Goal: Task Accomplishment & Management: Use online tool/utility

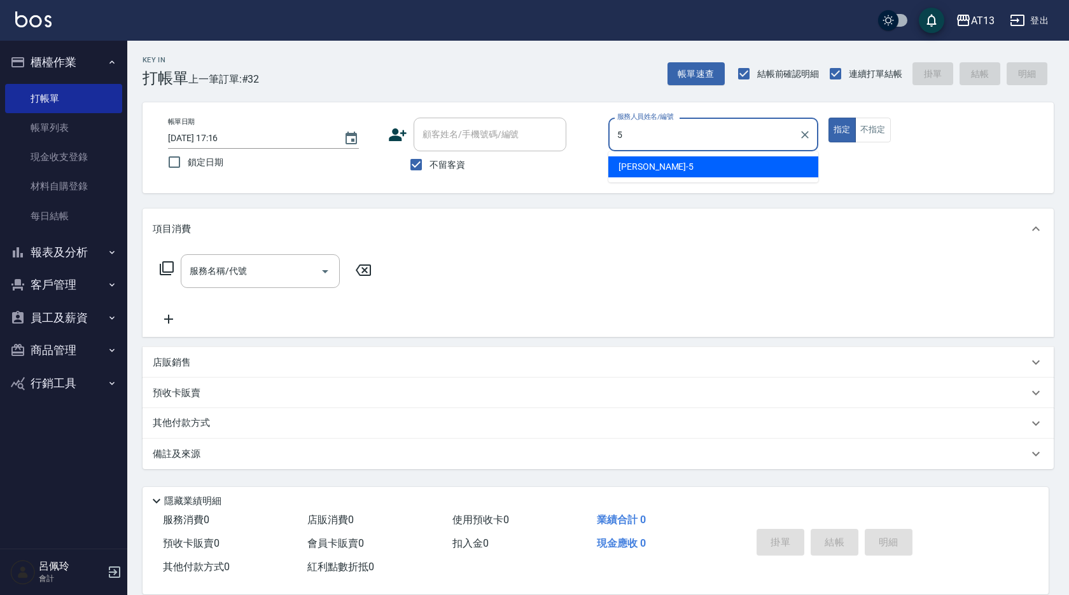
click at [659, 169] on div "[PERSON_NAME] -5" at bounding box center [713, 166] width 210 height 21
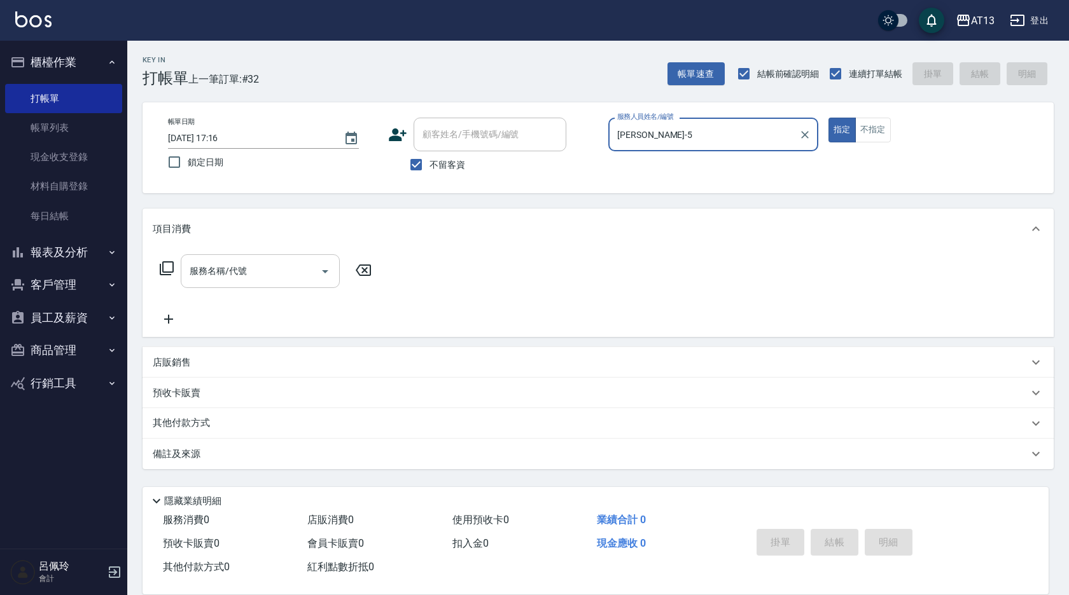
type input "[PERSON_NAME]-5"
click at [265, 269] on input "服務名稱/代號" at bounding box center [250, 271] width 128 height 22
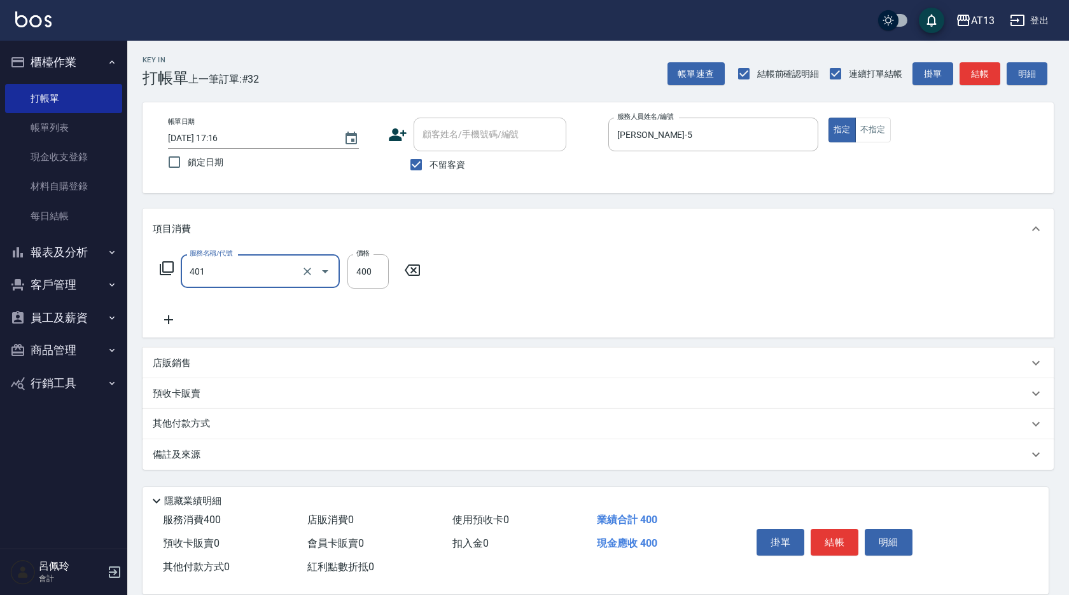
type input "剪髮(401)"
type input "150"
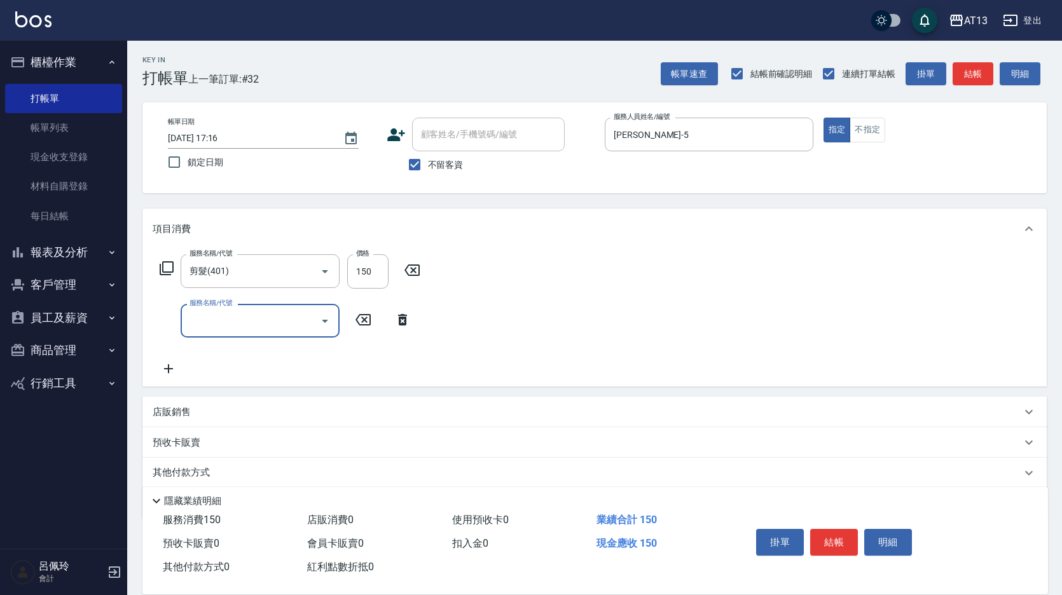
click at [759, 348] on div "服務名稱/代號 剪髮(401) 服務名稱/代號 價格 150 價格 服務名稱/代號 服務名稱/代號" at bounding box center [594, 317] width 904 height 137
click at [829, 536] on button "結帳" at bounding box center [834, 542] width 48 height 27
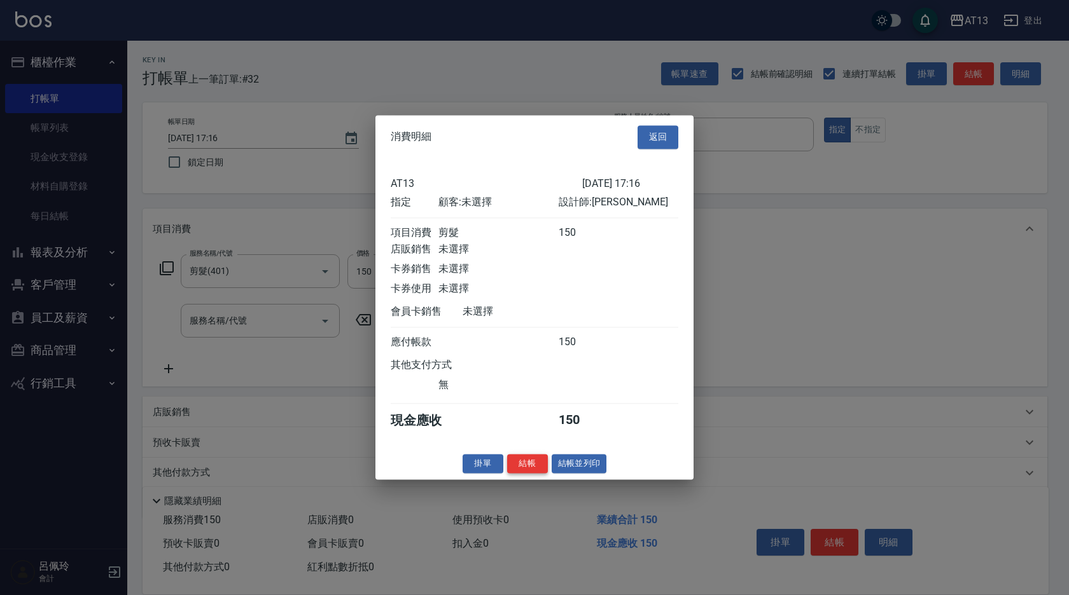
click at [520, 470] on button "結帳" at bounding box center [527, 464] width 41 height 20
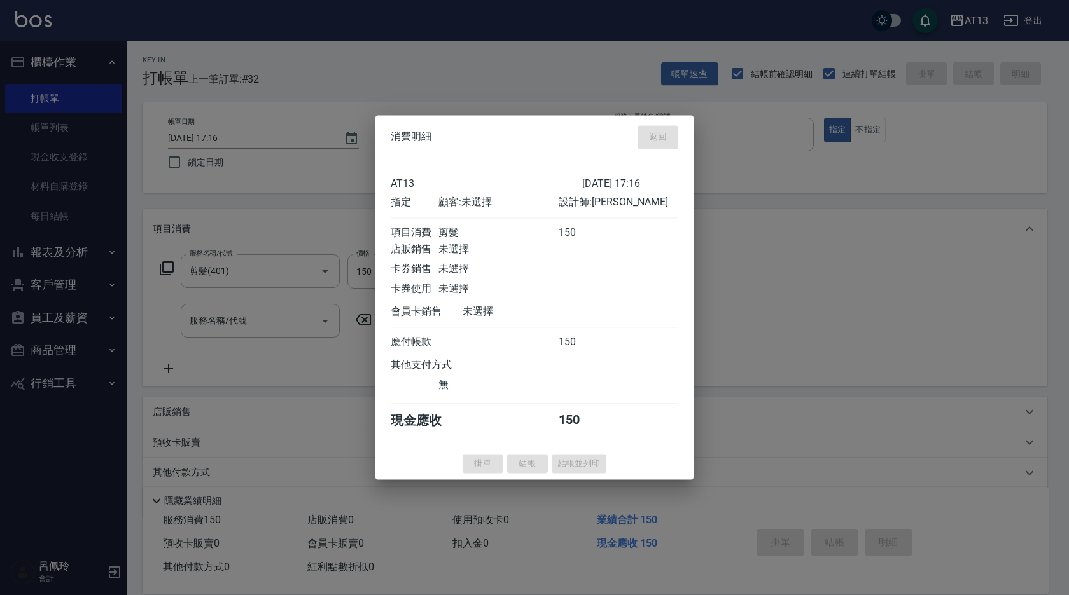
type input "[DATE] 18:40"
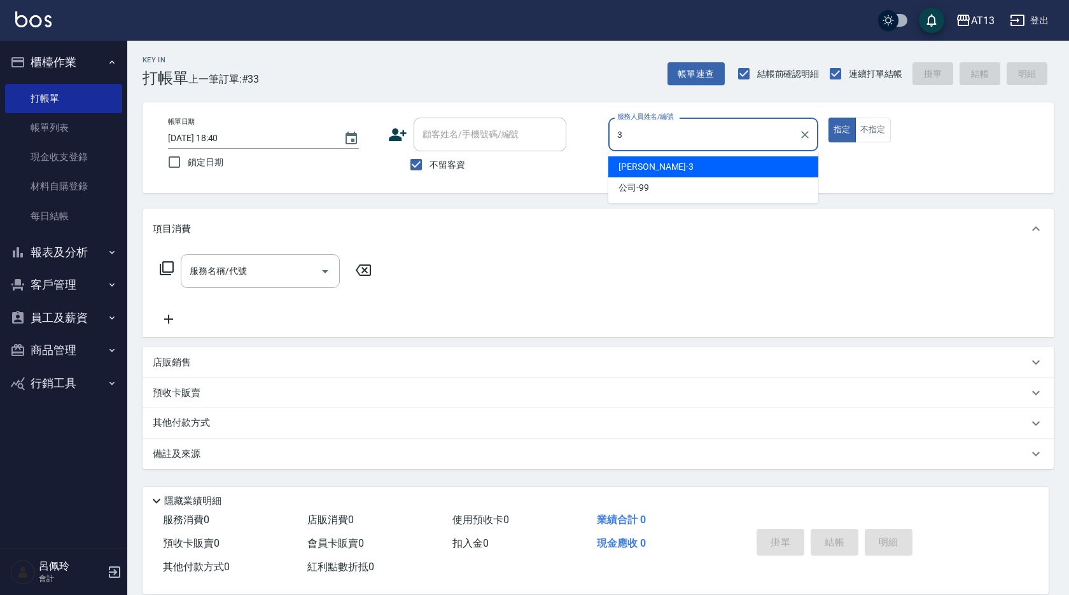
click at [660, 167] on div "[PERSON_NAME] -3" at bounding box center [713, 166] width 210 height 21
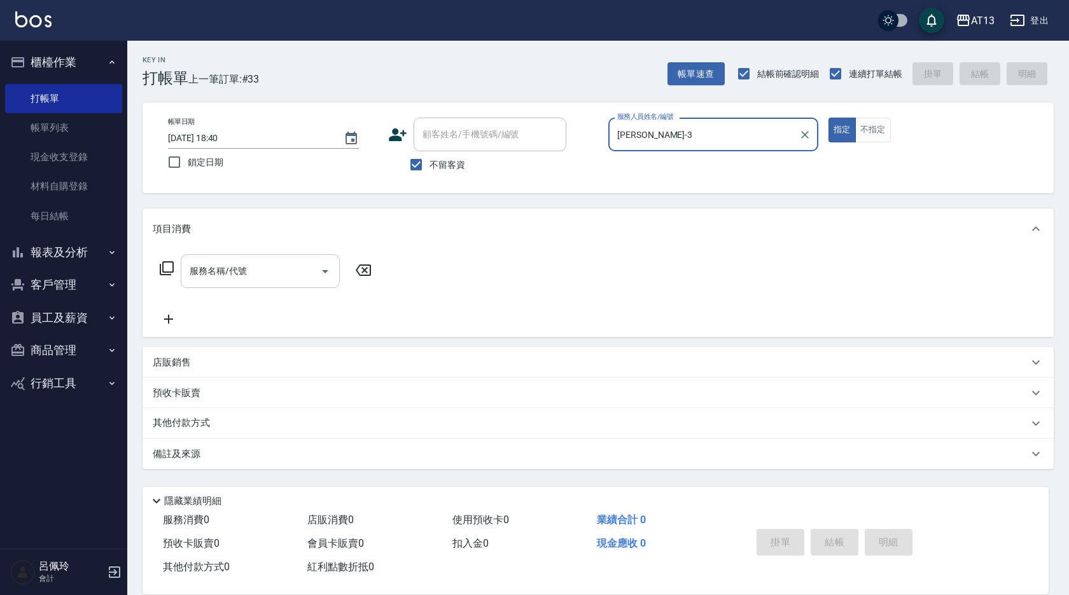
type input "[PERSON_NAME]-3"
click at [275, 275] on input "服務名稱/代號" at bounding box center [250, 271] width 128 height 22
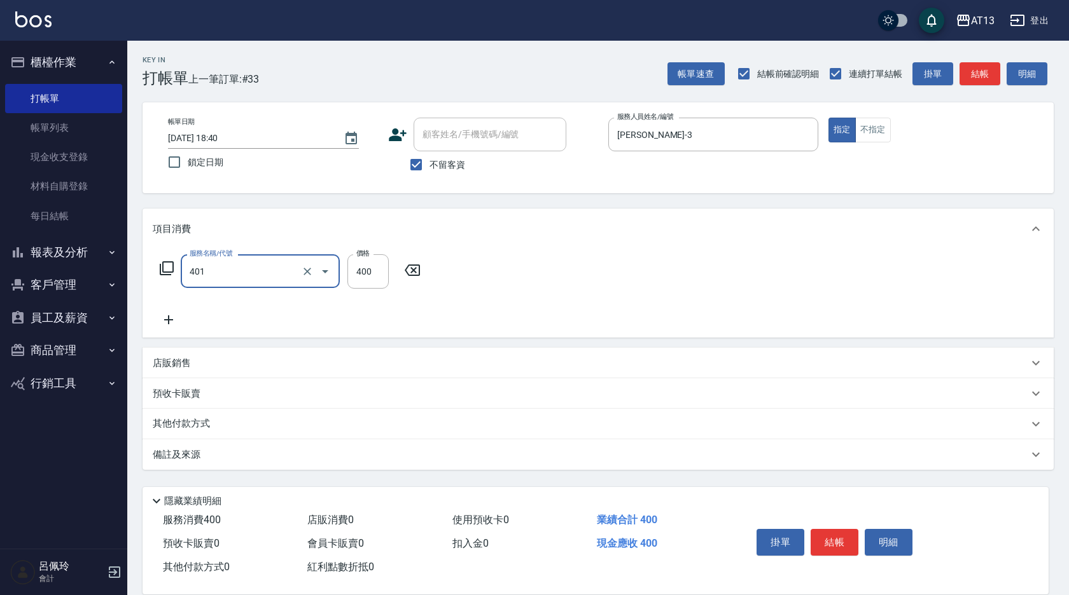
type input "剪髮(401)"
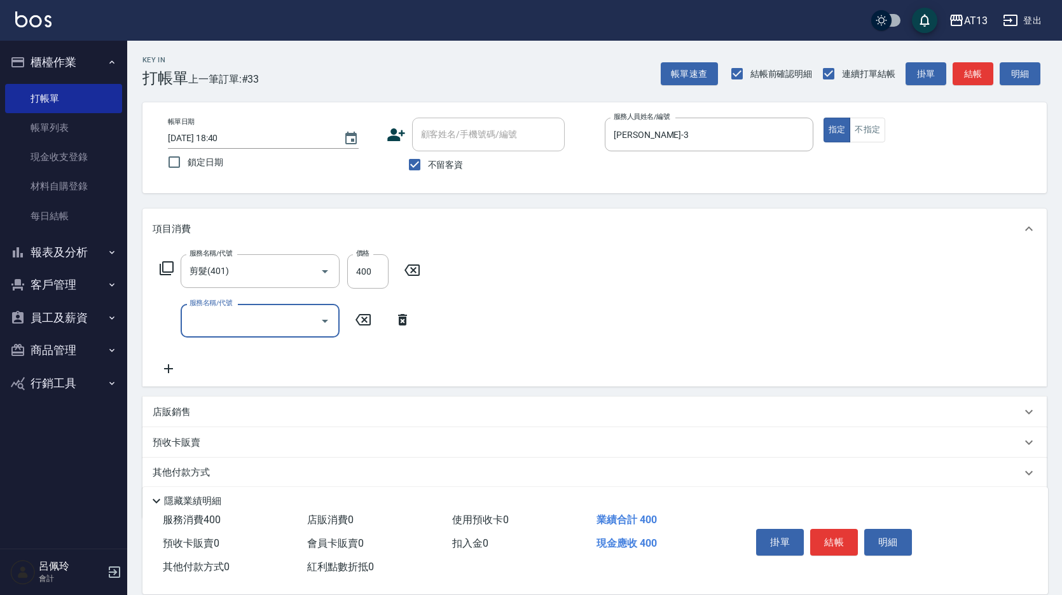
click at [794, 371] on div "服務名稱/代號 剪髮(401) 服務名稱/代號 價格 400 價格 服務名稱/代號 服務名稱/代號" at bounding box center [594, 317] width 904 height 137
click at [829, 535] on button "結帳" at bounding box center [834, 542] width 48 height 27
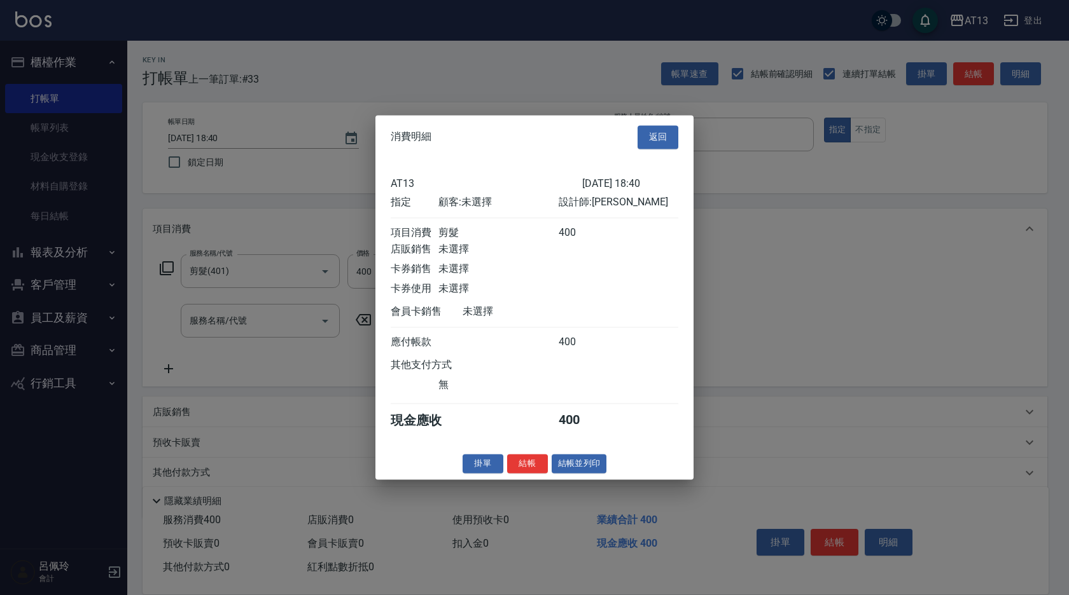
drag, startPoint x: 526, startPoint y: 475, endPoint x: 533, endPoint y: 474, distance: 7.1
click at [526, 474] on button "結帳" at bounding box center [527, 464] width 41 height 20
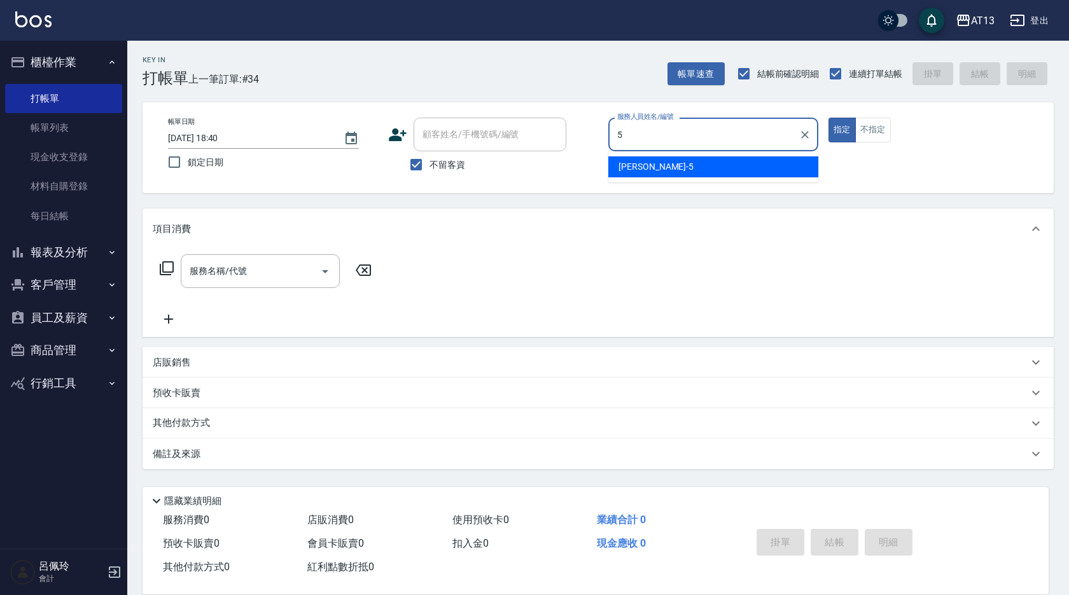
click at [682, 151] on div "5 服務人員姓名/編號" at bounding box center [713, 135] width 210 height 34
click at [681, 162] on div "[PERSON_NAME] -5" at bounding box center [713, 166] width 210 height 21
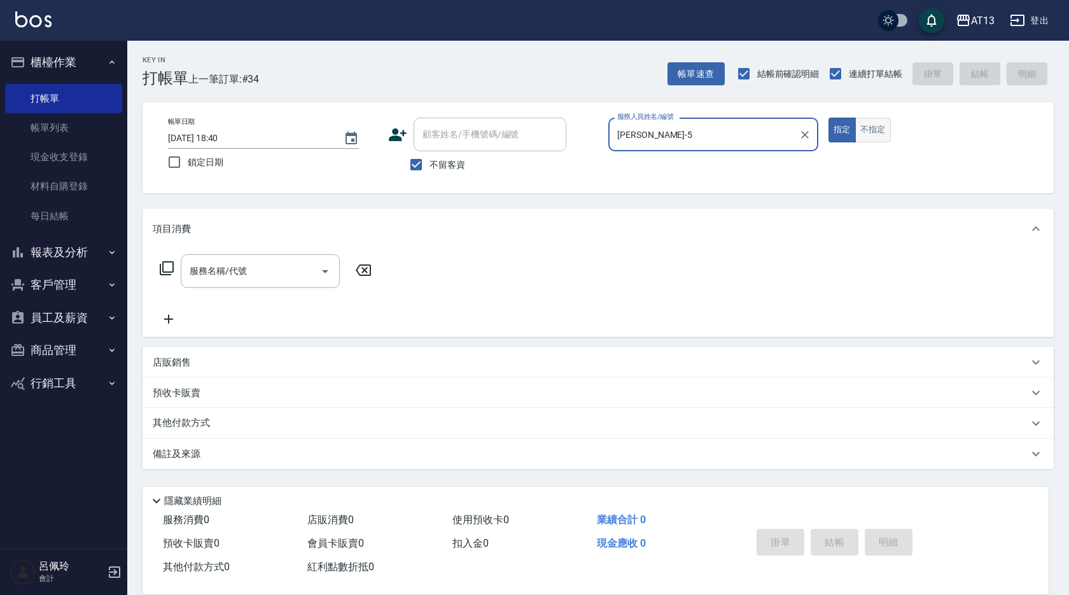
type input "[PERSON_NAME]-5"
click at [866, 120] on button "不指定" at bounding box center [873, 130] width 36 height 25
click at [294, 266] on input "服務名稱/代號" at bounding box center [250, 271] width 128 height 22
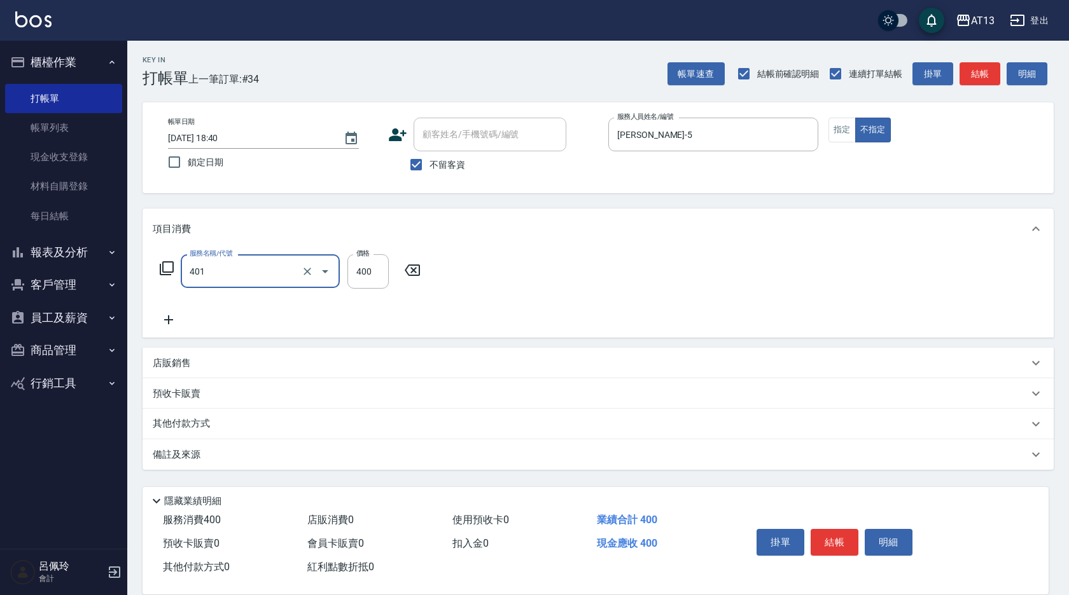
type input "剪髮(401)"
type input "150"
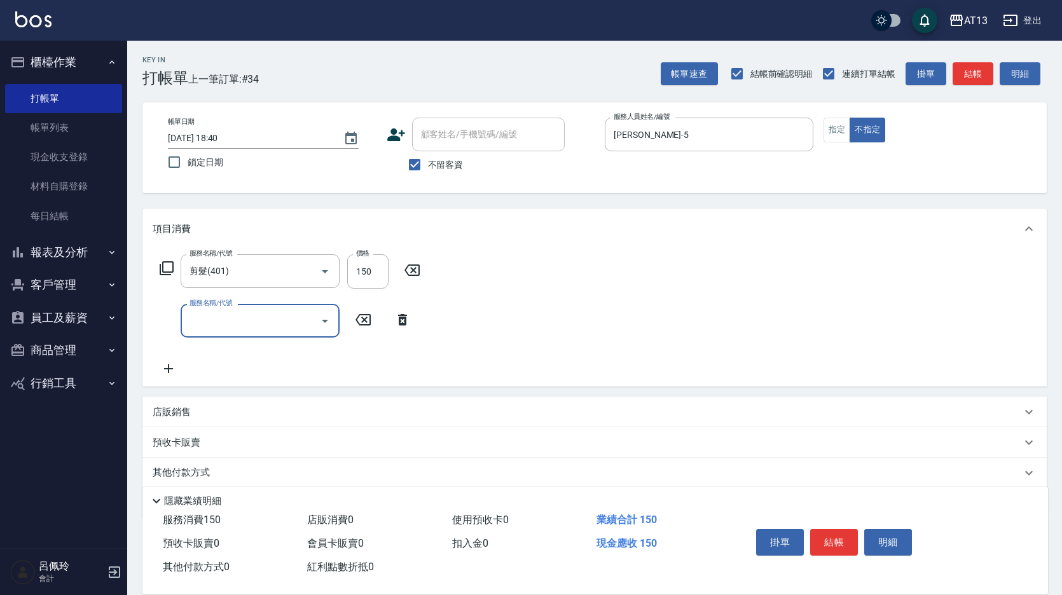
drag, startPoint x: 703, startPoint y: 275, endPoint x: 772, endPoint y: 378, distance: 123.3
click at [703, 277] on div "服務名稱/代號 剪髮(401) 服務名稱/代號 價格 150 價格 服務名稱/代號 服務名稱/代號" at bounding box center [594, 317] width 904 height 137
drag, startPoint x: 841, startPoint y: 548, endPoint x: 832, endPoint y: 543, distance: 11.1
click at [841, 549] on button "結帳" at bounding box center [834, 542] width 48 height 27
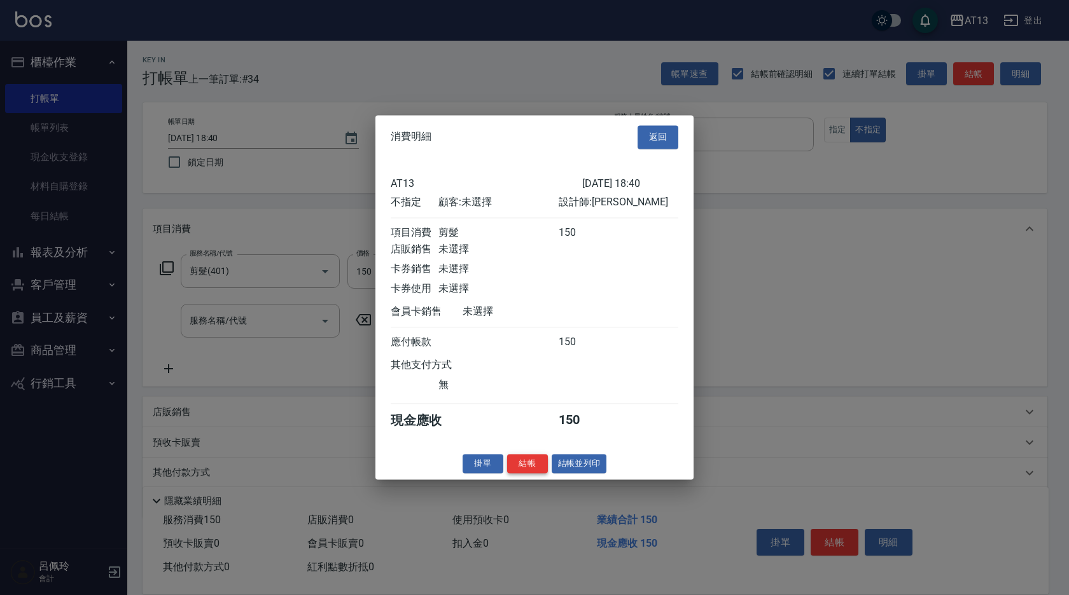
click at [537, 470] on button "結帳" at bounding box center [527, 464] width 41 height 20
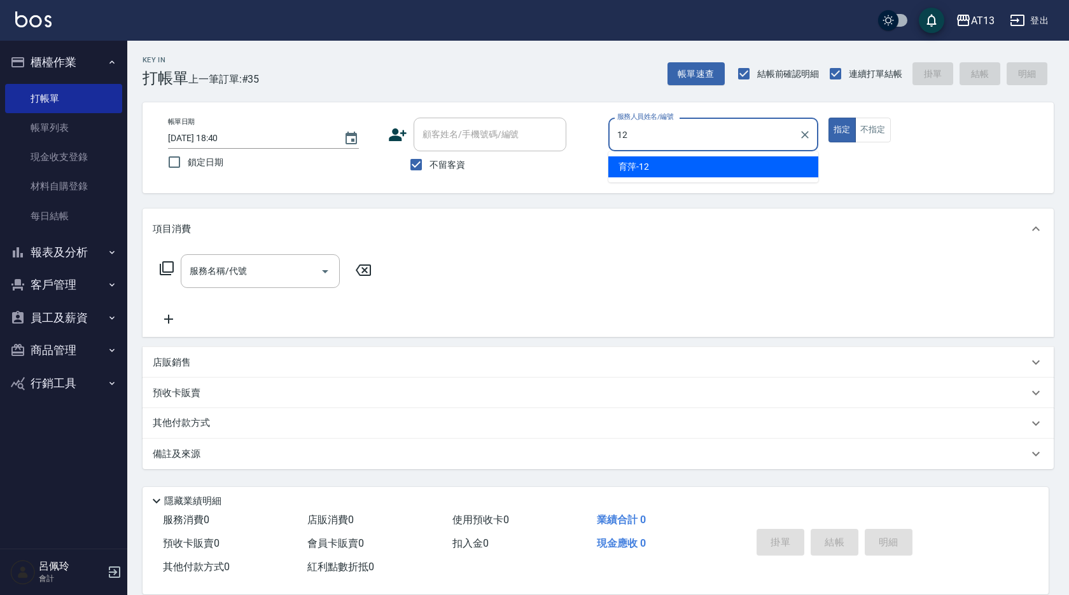
click at [650, 165] on div "育萍 -12" at bounding box center [713, 166] width 210 height 21
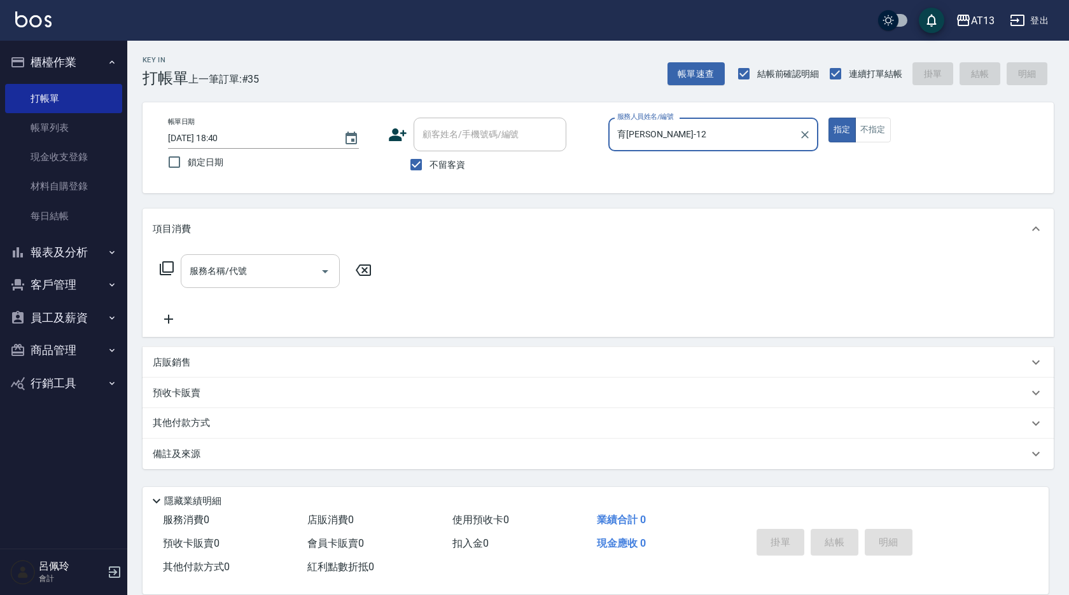
type input "育[PERSON_NAME]-12"
click at [250, 275] on input "服務名稱/代號" at bounding box center [250, 271] width 128 height 22
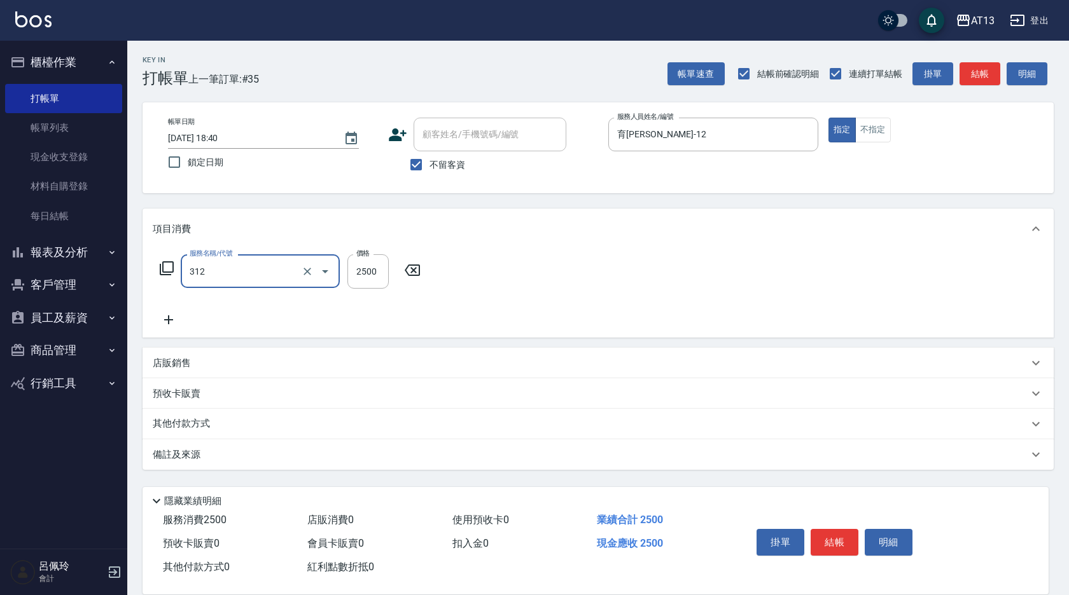
type input "有氧水離子燙2500(312)"
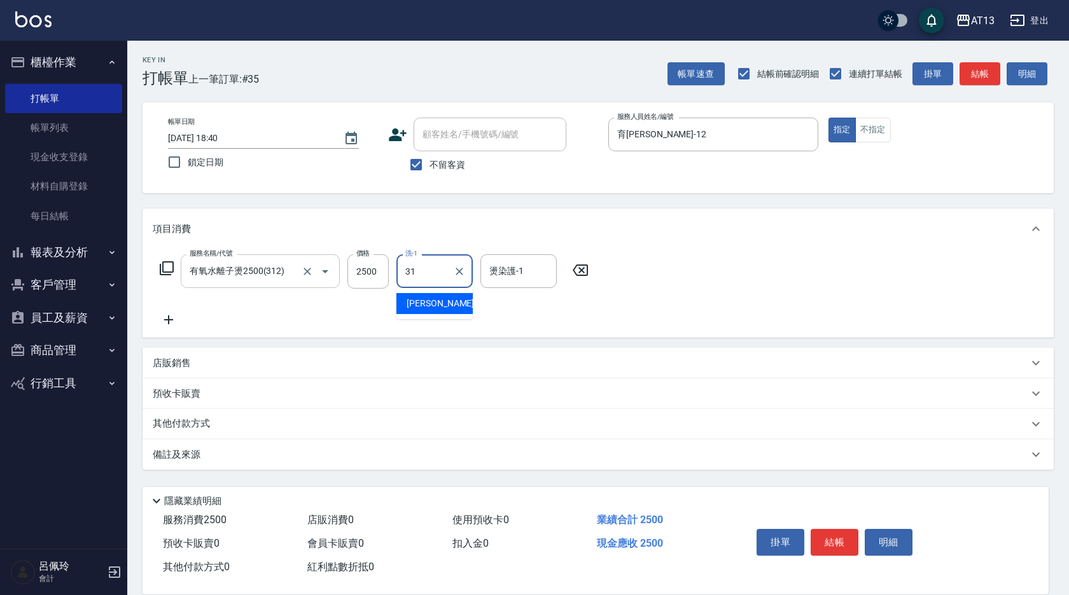
type input "[PERSON_NAME]-31"
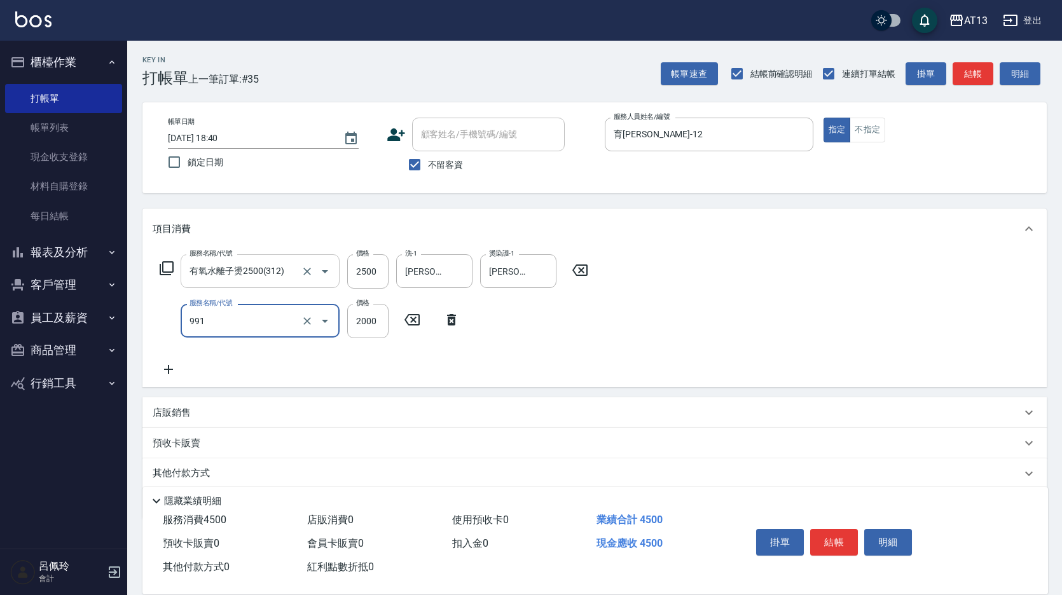
type input "接髮勞本(991)"
type input "200"
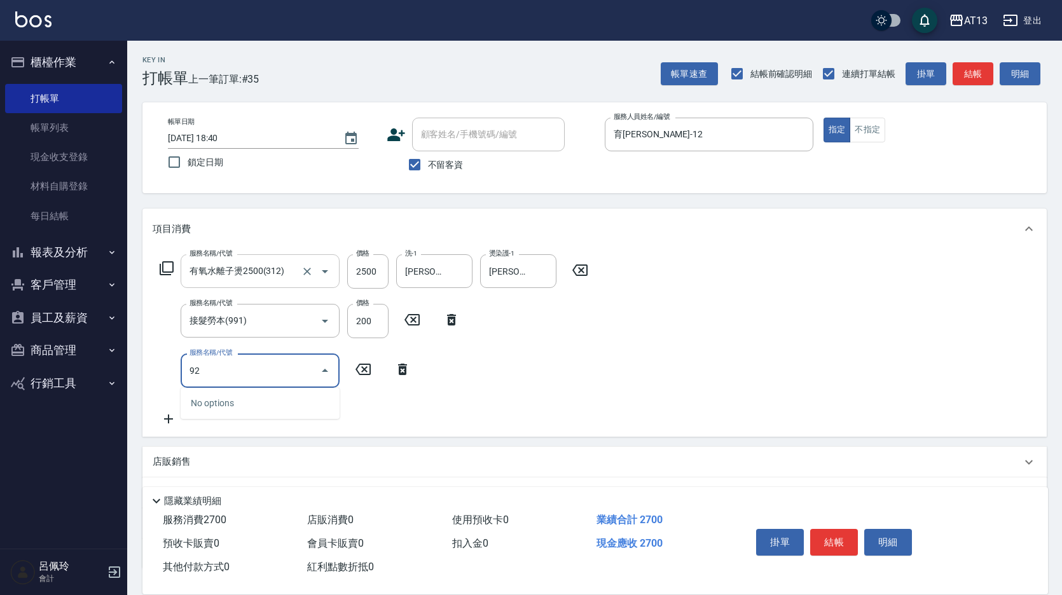
type input "9"
type input "接髮(992)"
type input "1300"
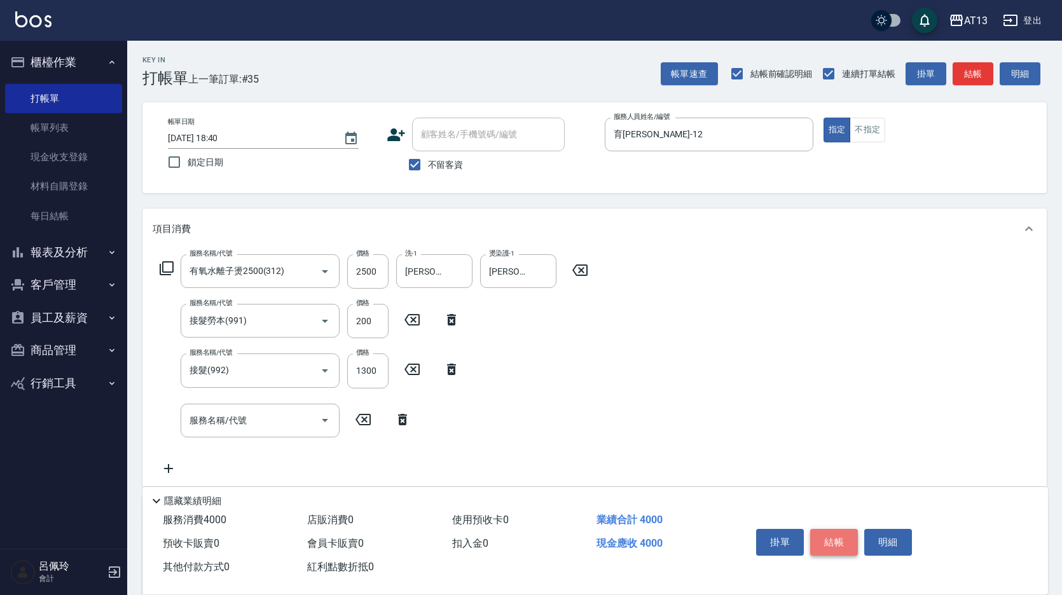
click at [831, 536] on button "結帳" at bounding box center [834, 542] width 48 height 27
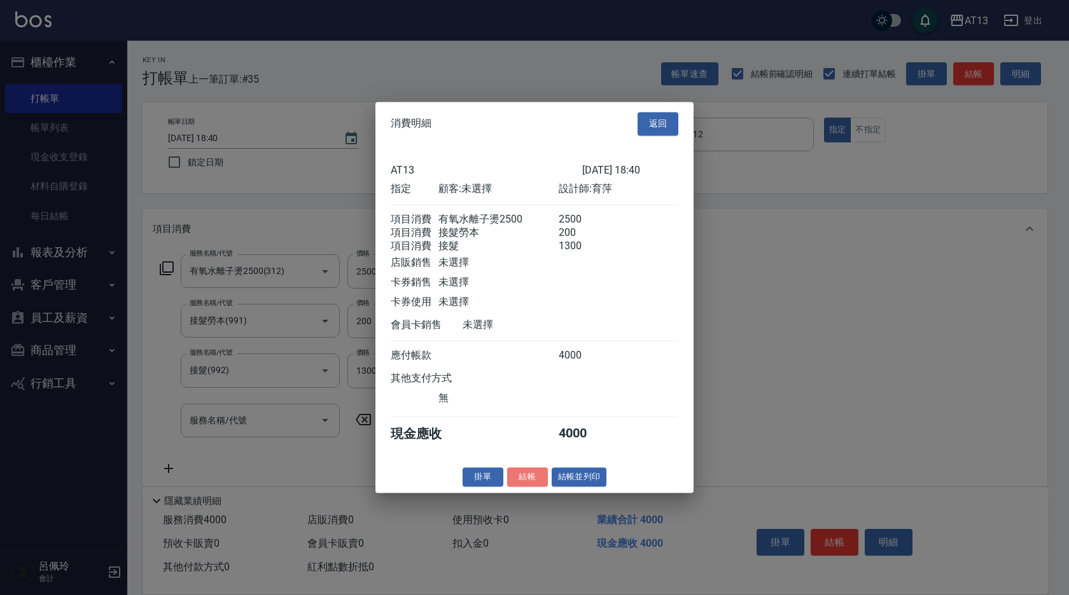
click at [524, 487] on button "結帳" at bounding box center [527, 477] width 41 height 20
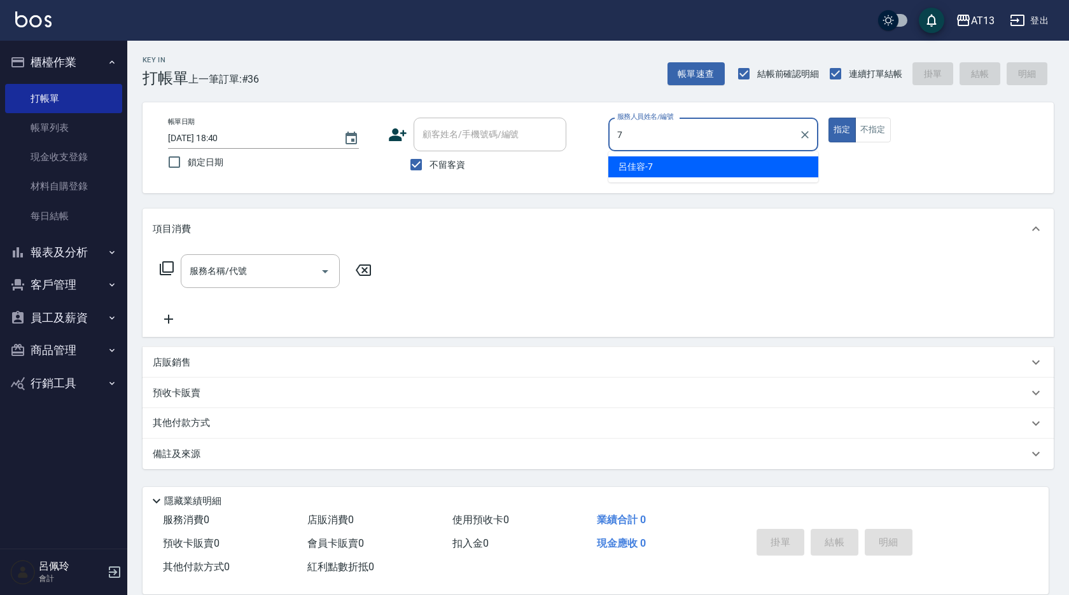
drag, startPoint x: 687, startPoint y: 169, endPoint x: 747, endPoint y: 153, distance: 61.9
click at [689, 167] on div "呂佳容 -7" at bounding box center [713, 166] width 210 height 21
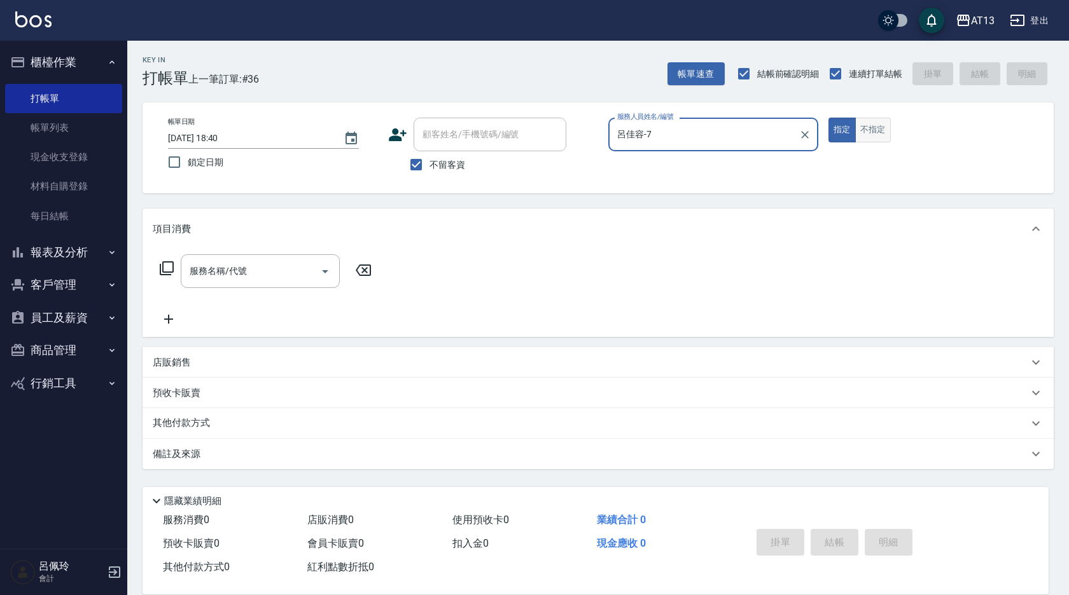
type input "呂佳容-7"
click at [878, 123] on button "不指定" at bounding box center [873, 130] width 36 height 25
click at [233, 255] on div "服務名稱/代號" at bounding box center [260, 271] width 159 height 34
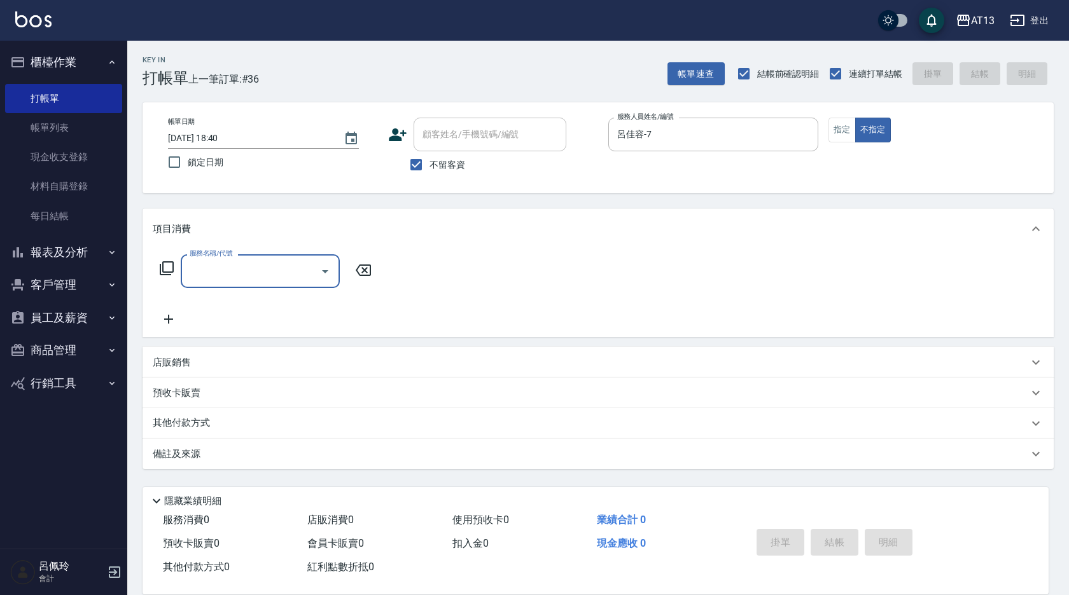
click at [235, 266] on input "服務名稱/代號" at bounding box center [250, 271] width 128 height 22
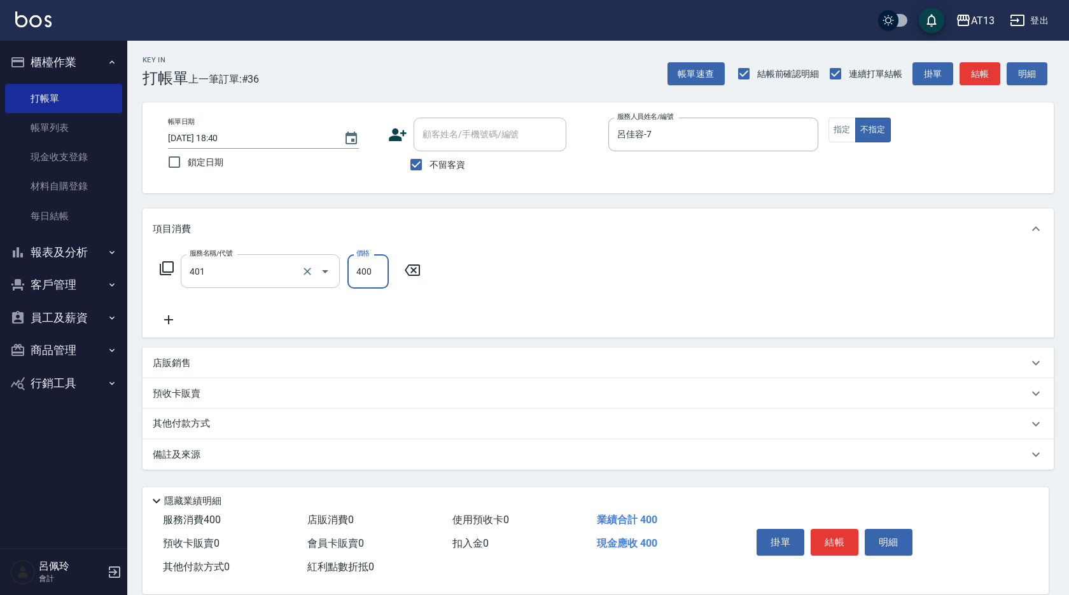
type input "剪髮(401)"
type input "300"
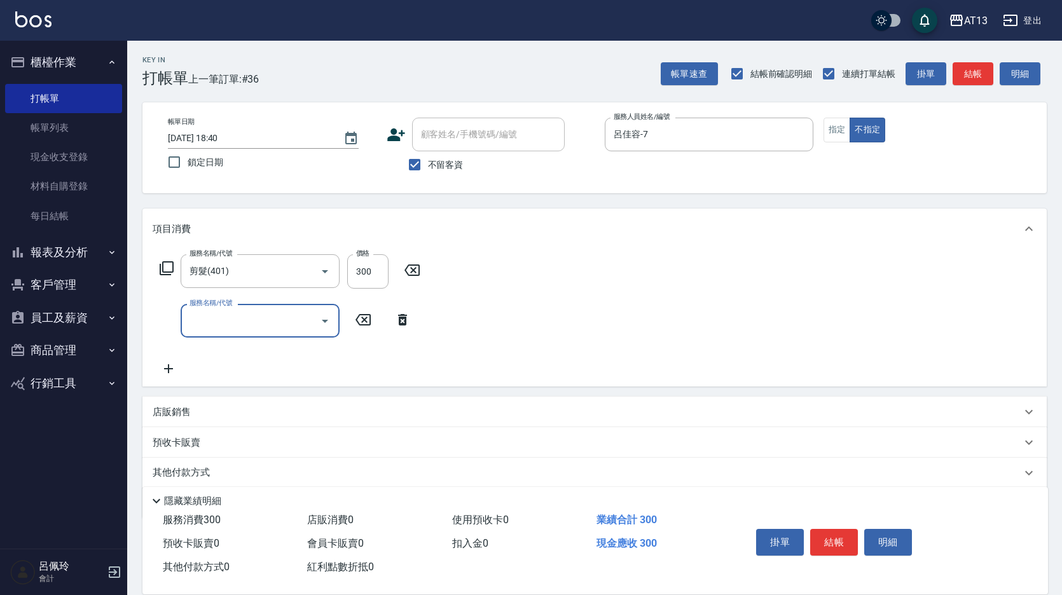
click at [551, 342] on div "服務名稱/代號 剪髮(401) 服務名稱/代號 價格 300 價格 服務名稱/代號 服務名稱/代號" at bounding box center [594, 317] width 904 height 137
click at [824, 539] on button "結帳" at bounding box center [834, 542] width 48 height 27
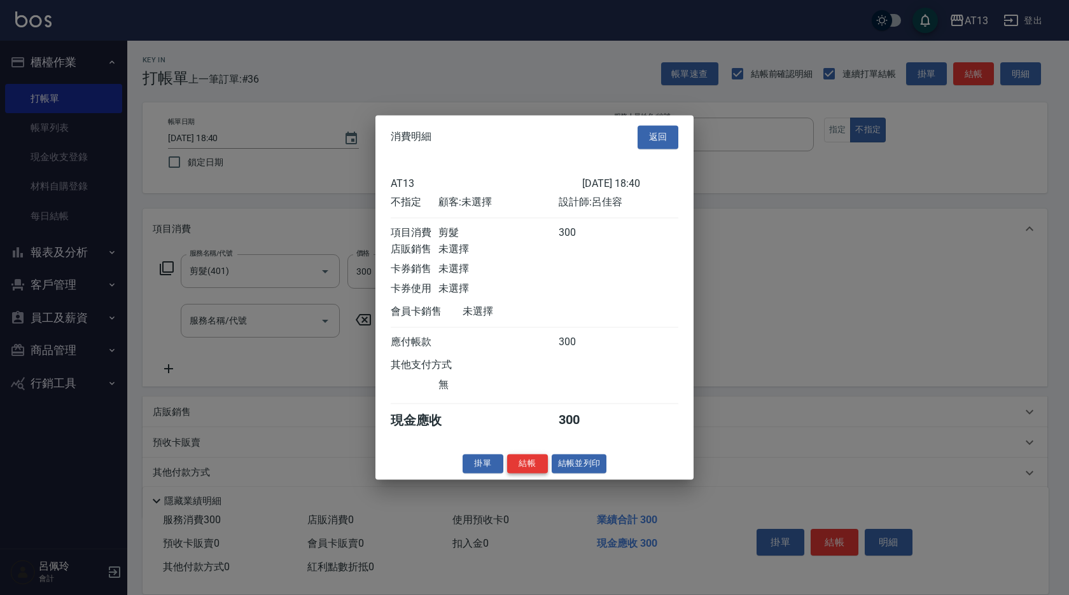
click at [520, 474] on button "結帳" at bounding box center [527, 464] width 41 height 20
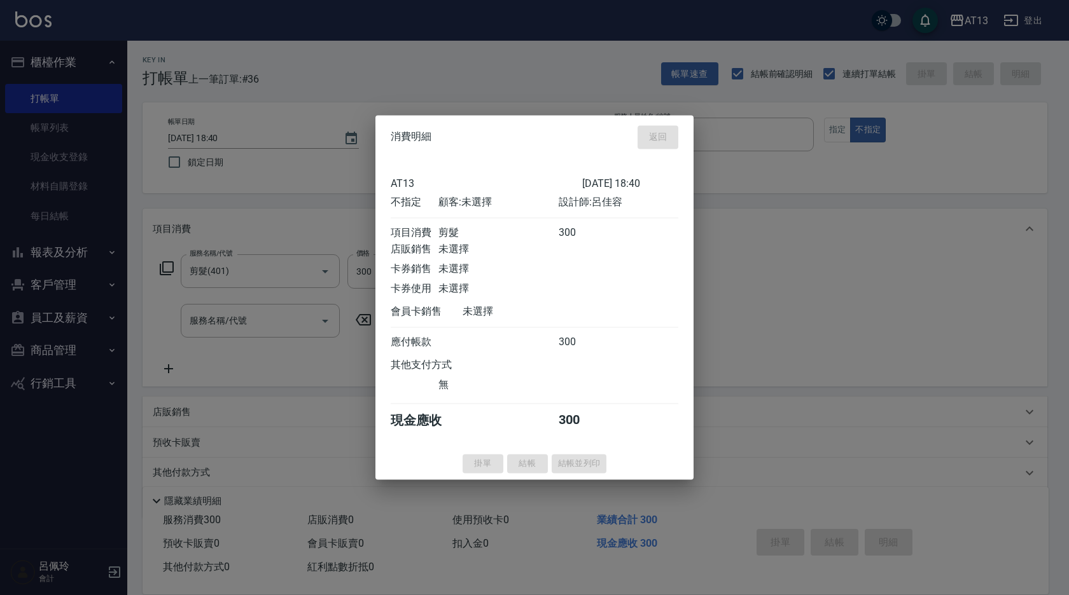
type input "[DATE] 18:41"
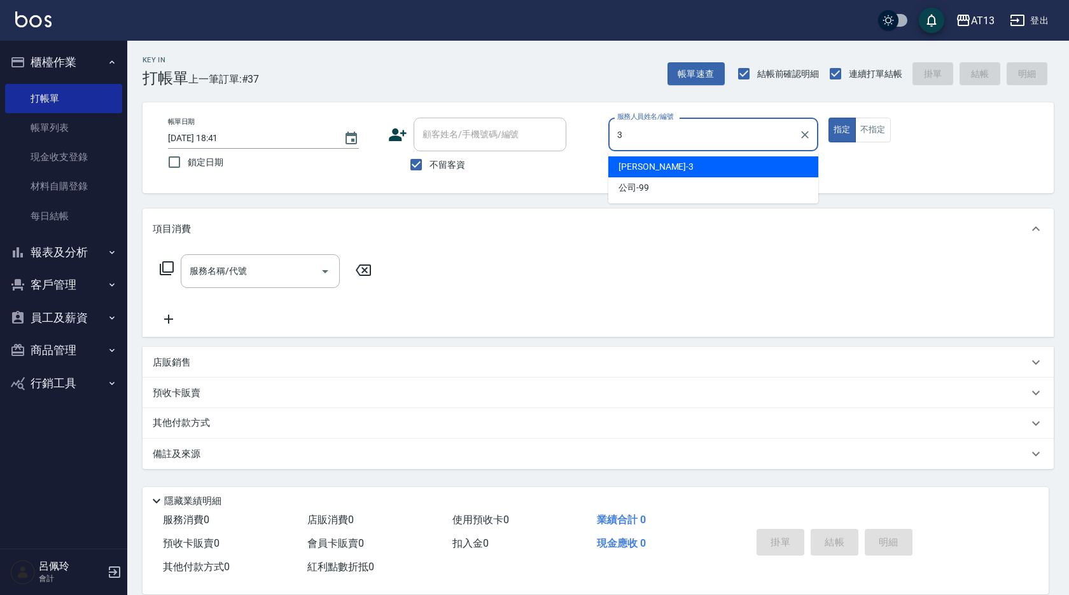
click at [629, 170] on span "[PERSON_NAME] -3" at bounding box center [655, 166] width 75 height 13
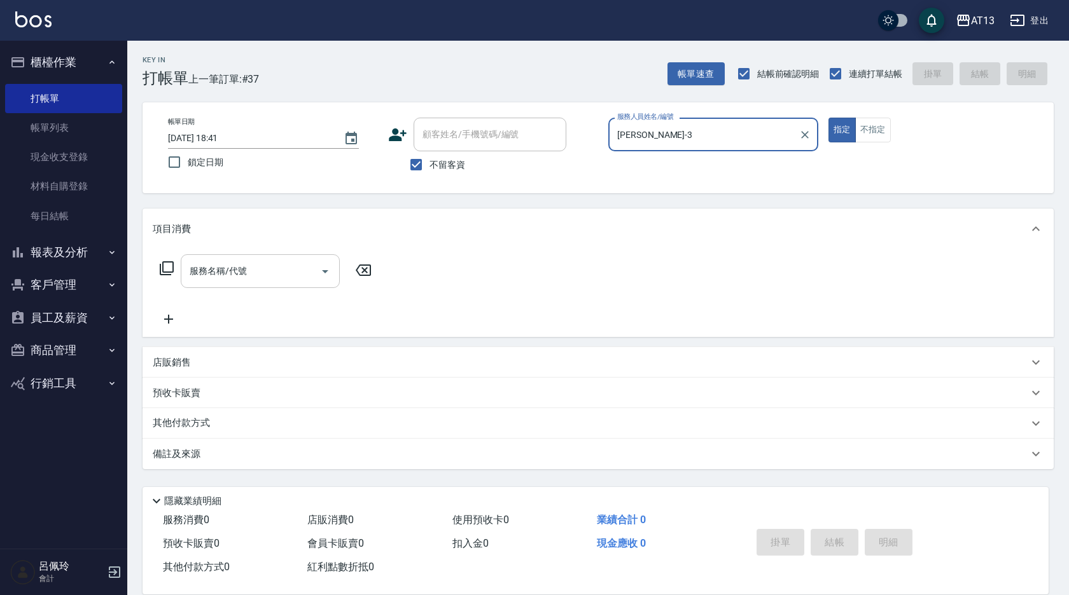
type input "[PERSON_NAME]-3"
click at [280, 272] on input "服務名稱/代號" at bounding box center [250, 271] width 128 height 22
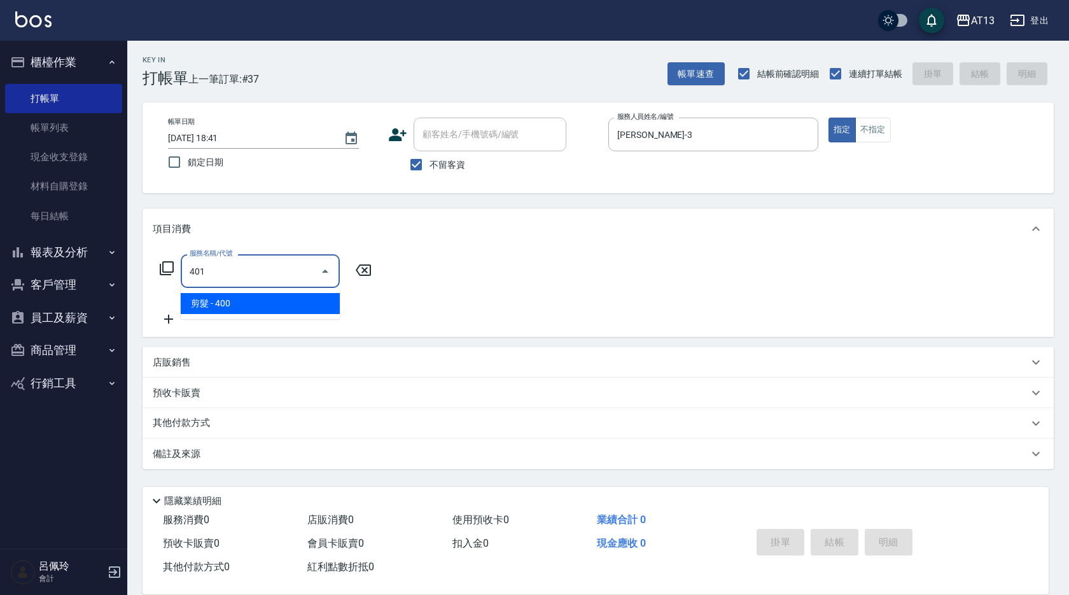
type input "剪髮(401)"
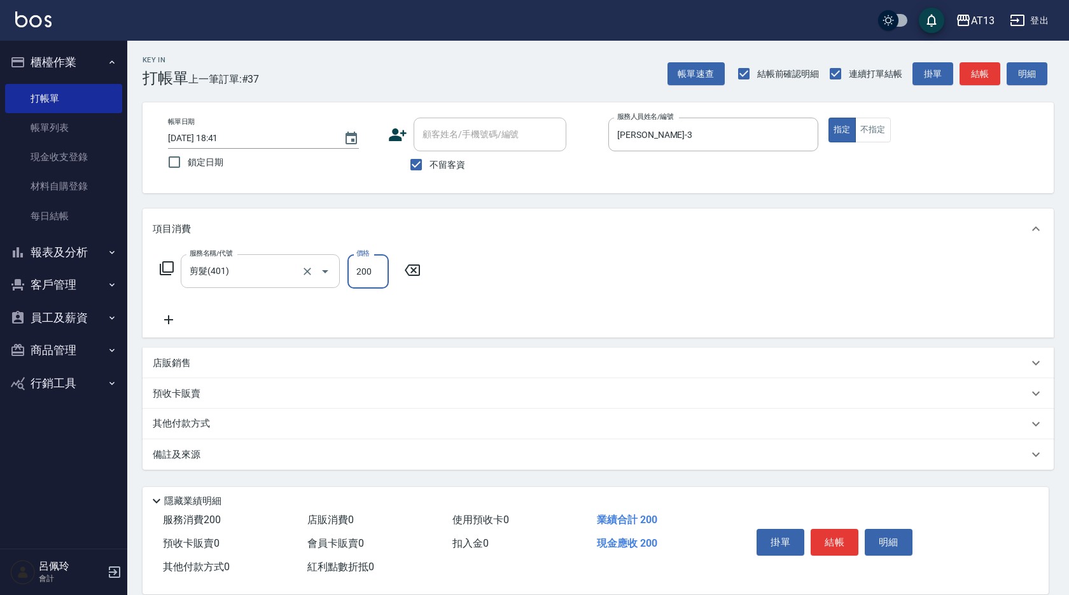
type input "200"
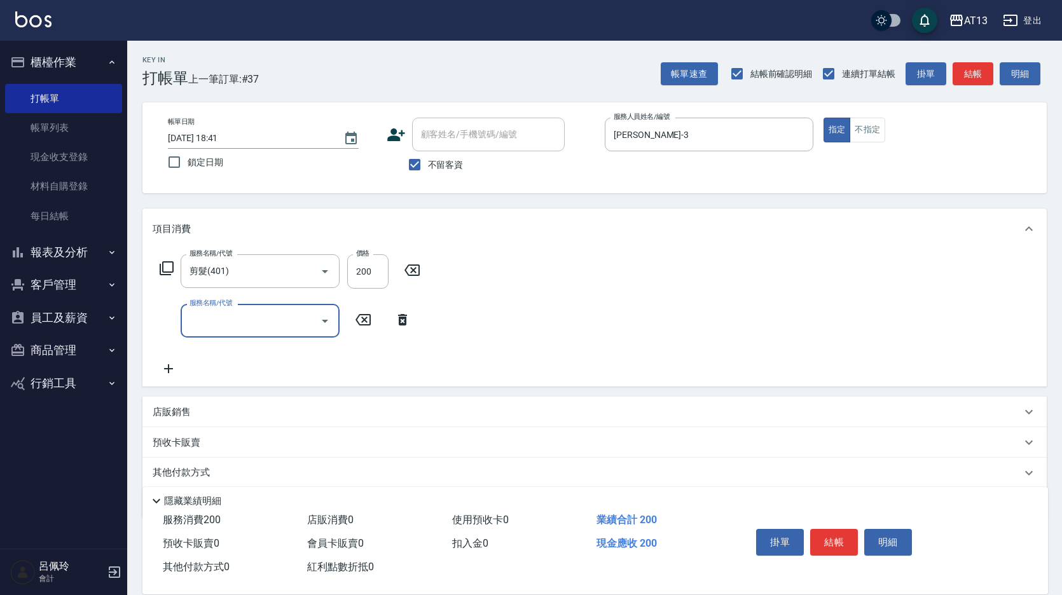
click at [168, 416] on p "店販銷售" at bounding box center [172, 412] width 38 height 13
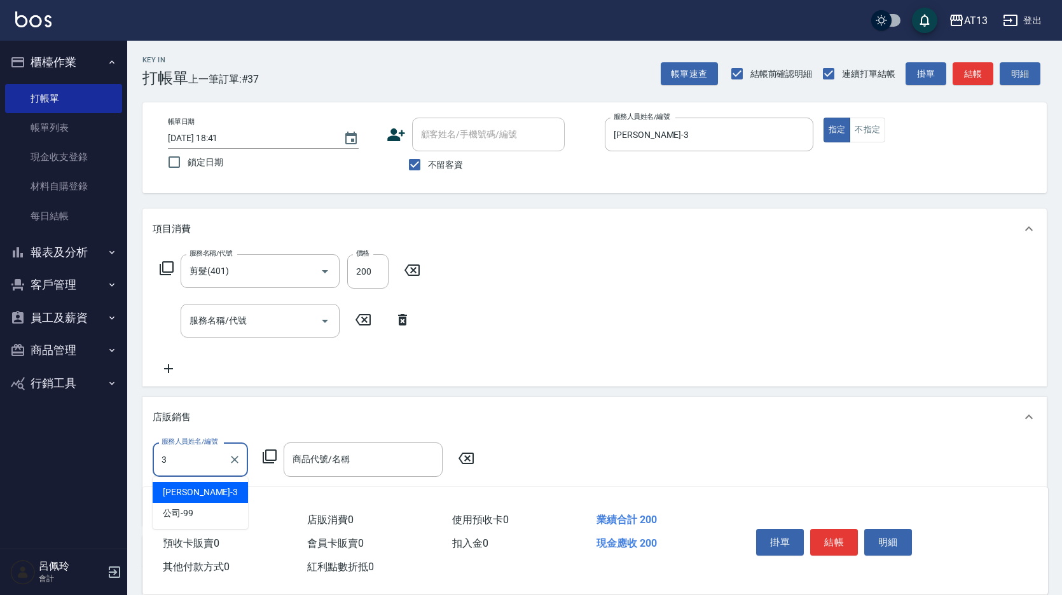
click at [226, 487] on div "[PERSON_NAME] -3" at bounding box center [200, 492] width 95 height 21
click at [293, 474] on div "商品代號/名稱" at bounding box center [363, 460] width 159 height 34
type input "[PERSON_NAME]-3"
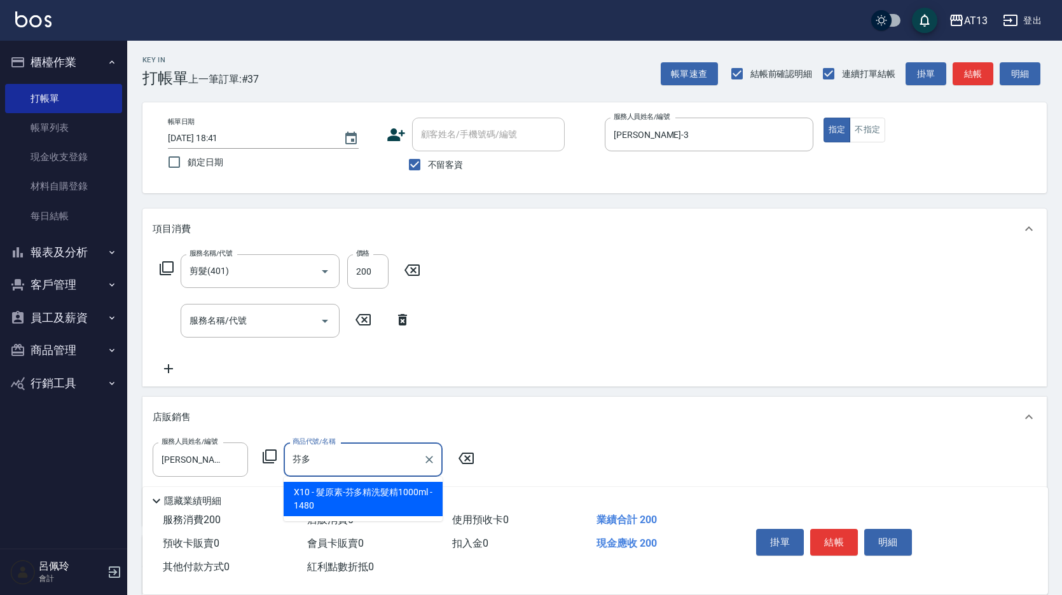
click at [364, 496] on span "X10 - 髮原素-芬多精洗髮精1000ml - 1480" at bounding box center [363, 499] width 159 height 34
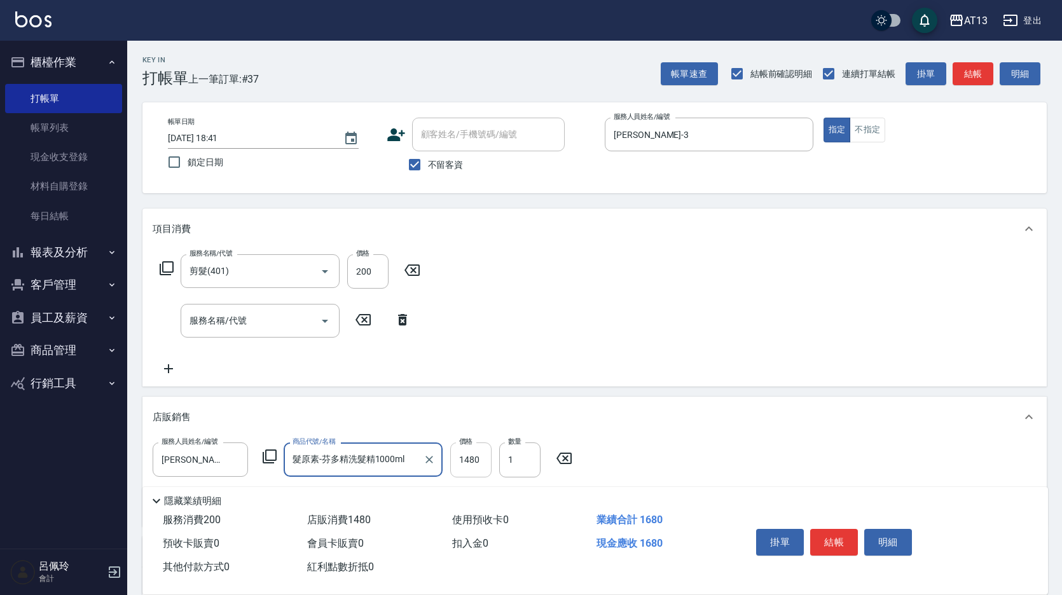
type input "髮原素-芬多精洗髮精1000ml"
click at [465, 463] on input "1480" at bounding box center [470, 460] width 41 height 34
type input "1180"
click at [854, 536] on button "結帳" at bounding box center [834, 542] width 48 height 27
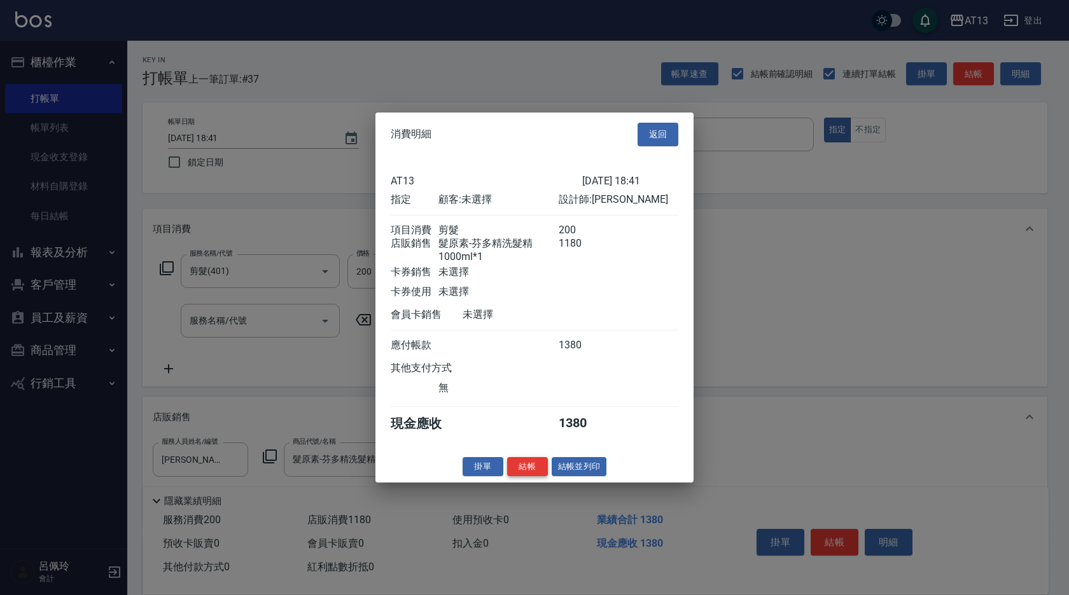
click at [531, 476] on button "結帳" at bounding box center [527, 467] width 41 height 20
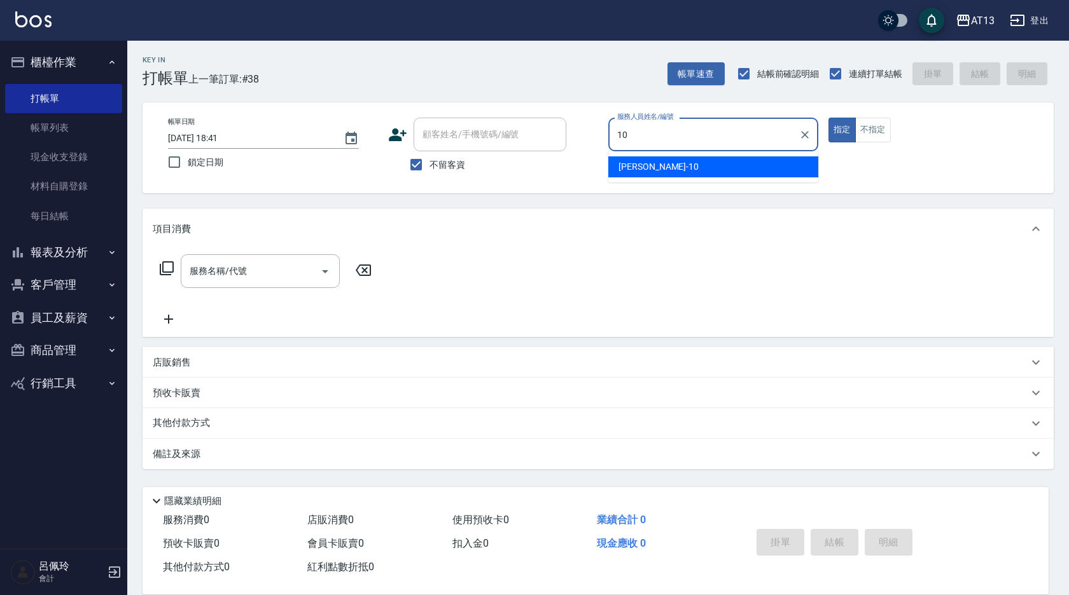
click at [738, 163] on div "[PERSON_NAME] -10" at bounding box center [713, 166] width 210 height 21
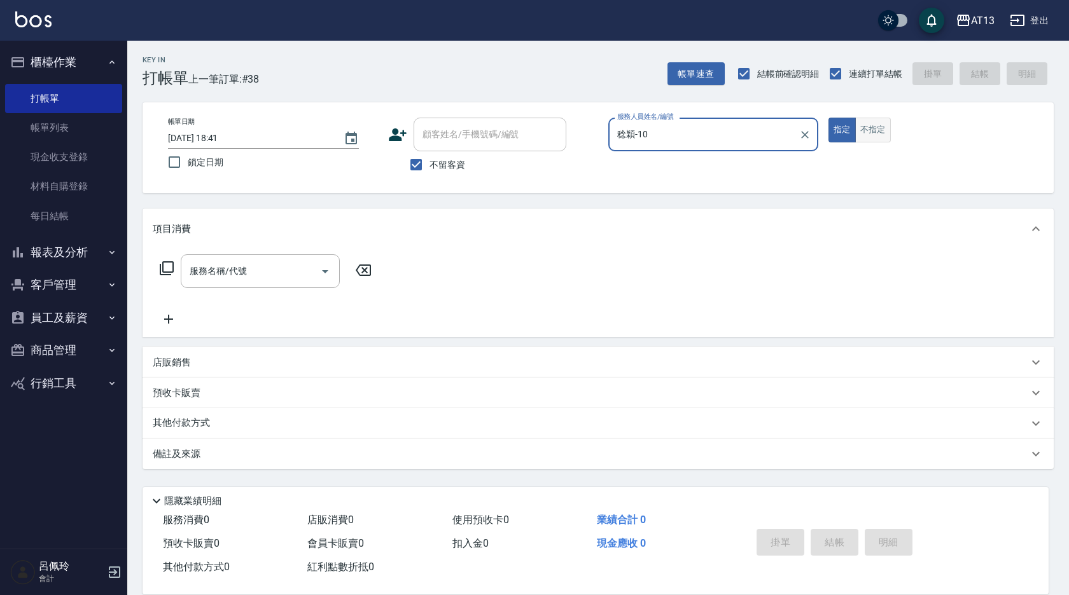
type input "稔穎-10"
click at [882, 137] on button "不指定" at bounding box center [873, 130] width 36 height 25
drag, startPoint x: 262, startPoint y: 261, endPoint x: 230, endPoint y: 280, distance: 37.3
click at [259, 263] on input "服務名稱/代號" at bounding box center [250, 271] width 128 height 22
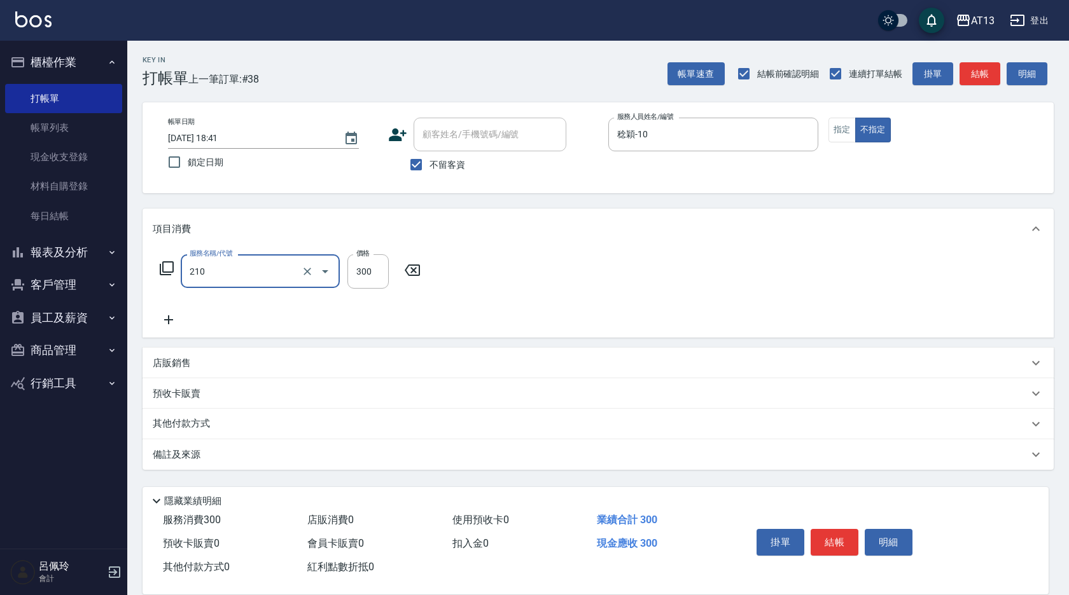
type input "歐娜洗髮精(210)"
type input "[PERSON_NAME]-29"
click at [689, 294] on div "服務名稱/代號 [PERSON_NAME]洗髮精(210) 服務名稱/代號 價格 300 價格 洗-1 妤宸-29 洗-1" at bounding box center [597, 293] width 911 height 88
click at [836, 551] on div "掛單 結帳 明細" at bounding box center [834, 544] width 166 height 40
click at [810, 529] on div "掛單 結帳 明細" at bounding box center [834, 544] width 166 height 40
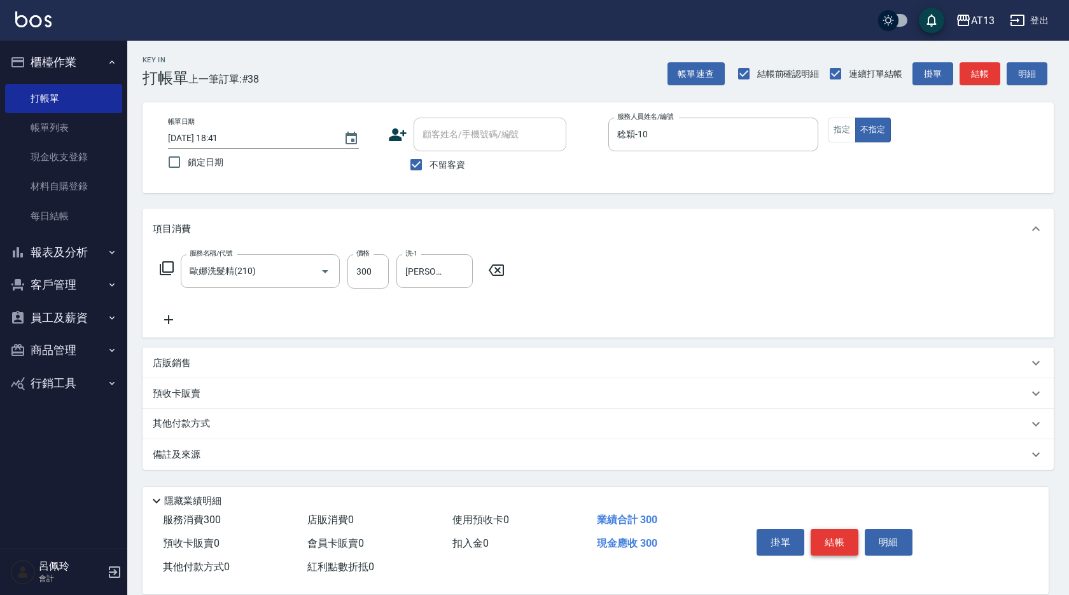
click at [811, 533] on button "結帳" at bounding box center [834, 542] width 48 height 27
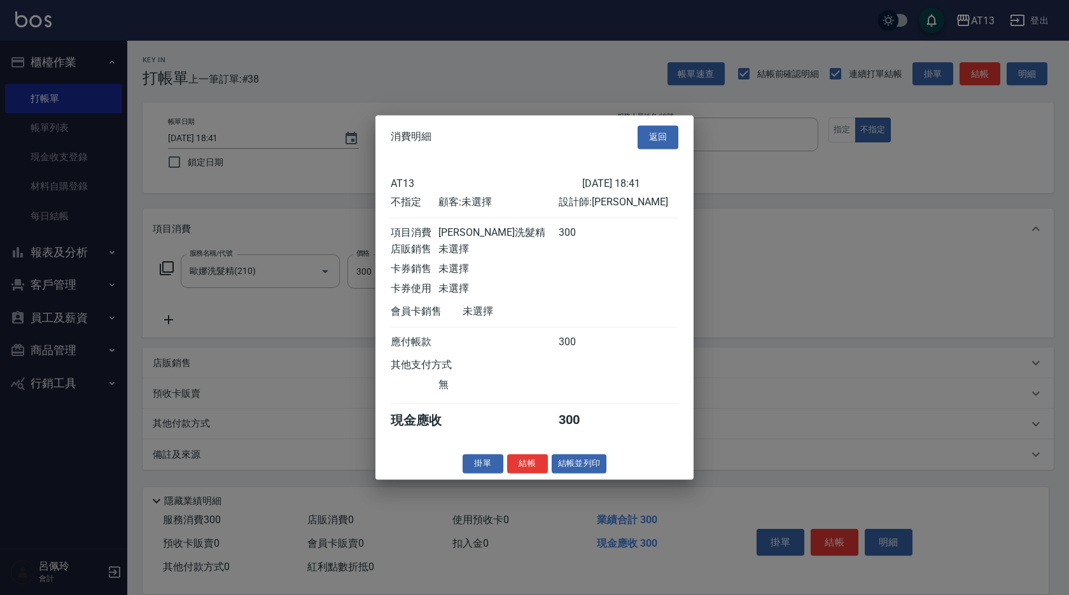
click at [503, 473] on div "掛單 結帳 結帳並列印" at bounding box center [534, 464] width 318 height 20
click at [521, 473] on button "結帳" at bounding box center [527, 464] width 41 height 20
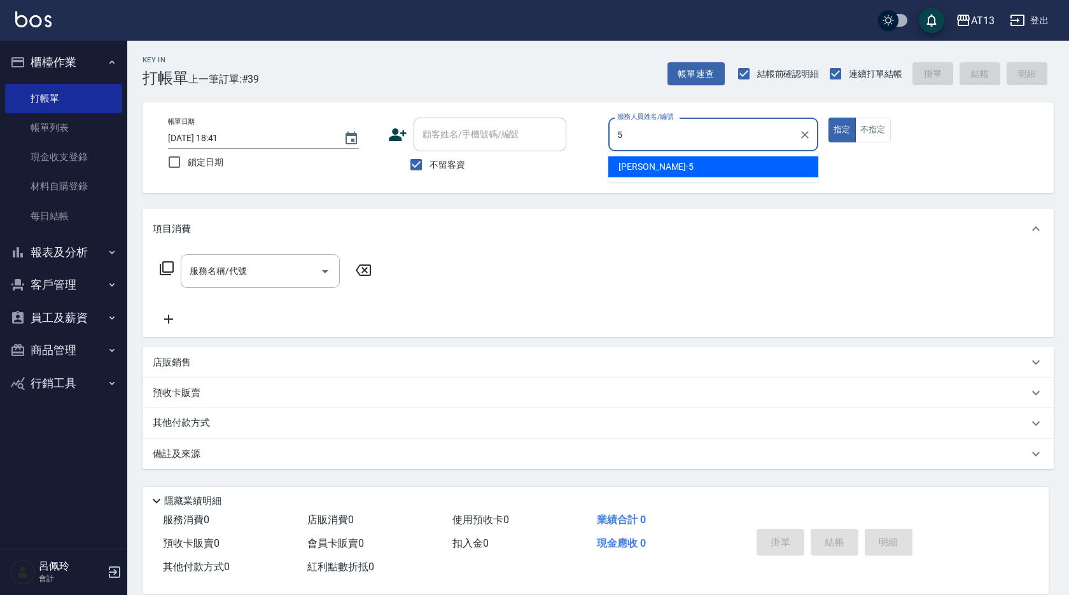
click at [679, 176] on div "[PERSON_NAME] -5" at bounding box center [713, 166] width 210 height 21
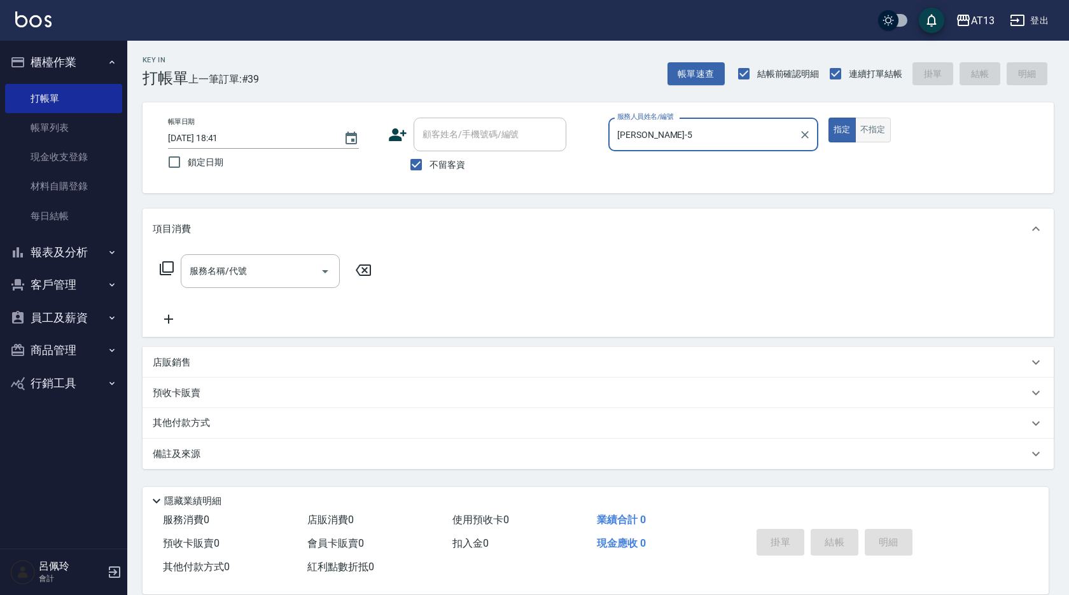
type input "[PERSON_NAME]-5"
click at [868, 131] on button "不指定" at bounding box center [873, 130] width 36 height 25
click at [269, 273] on input "服務名稱/代號" at bounding box center [250, 271] width 128 height 22
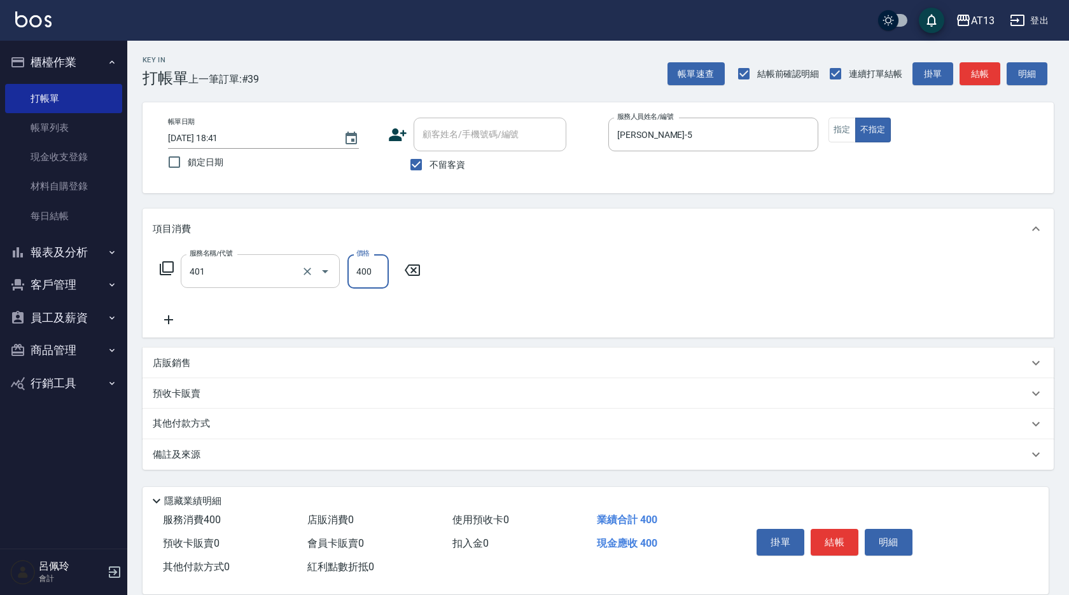
type input "剪髮(401)"
type input "150"
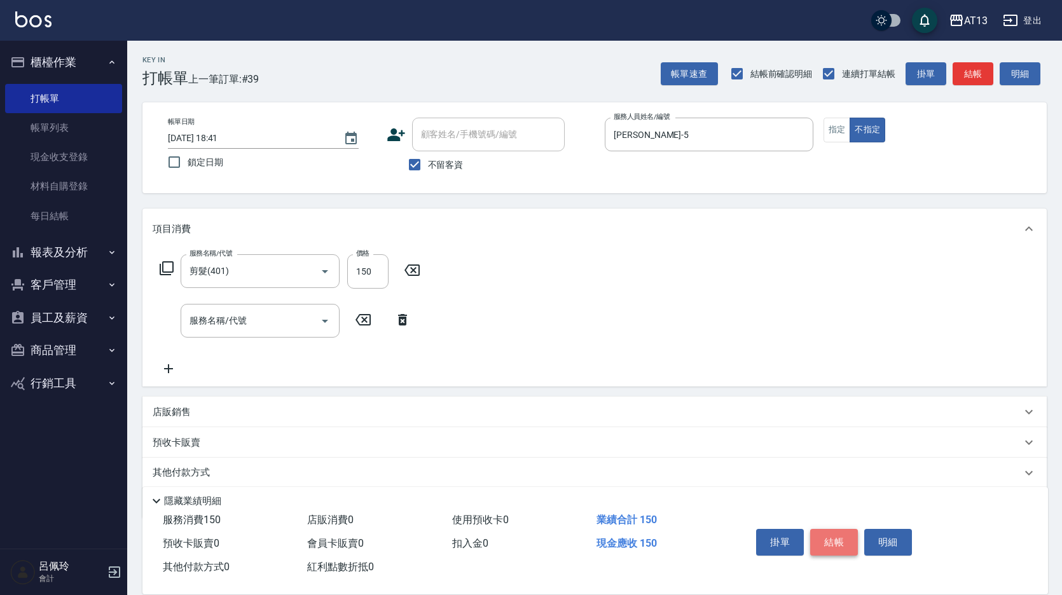
click at [841, 539] on button "結帳" at bounding box center [834, 542] width 48 height 27
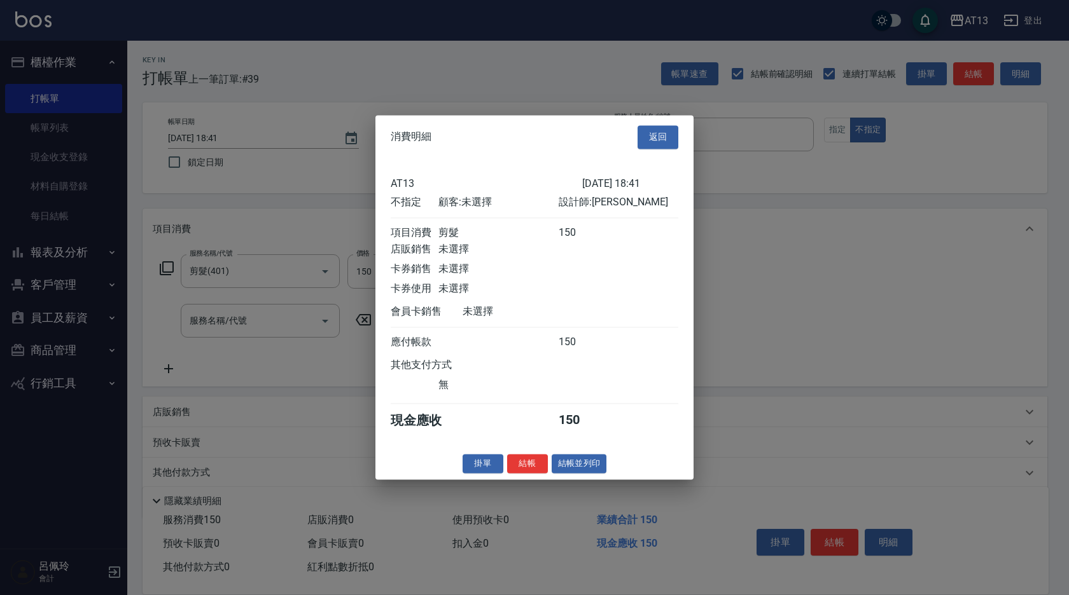
click at [529, 473] on button "結帳" at bounding box center [527, 464] width 41 height 20
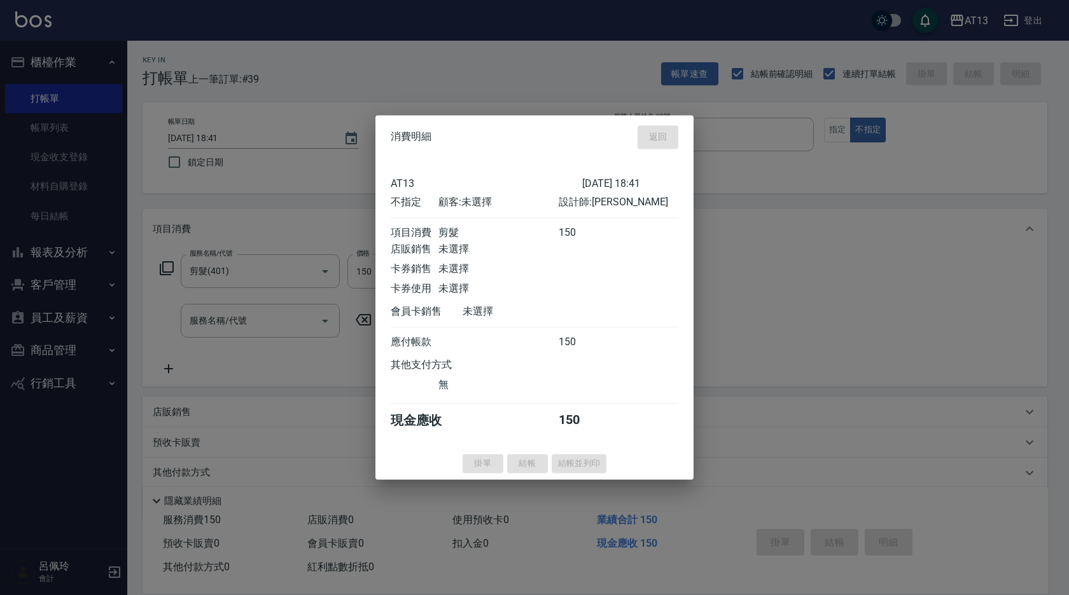
type input "[DATE] 18:42"
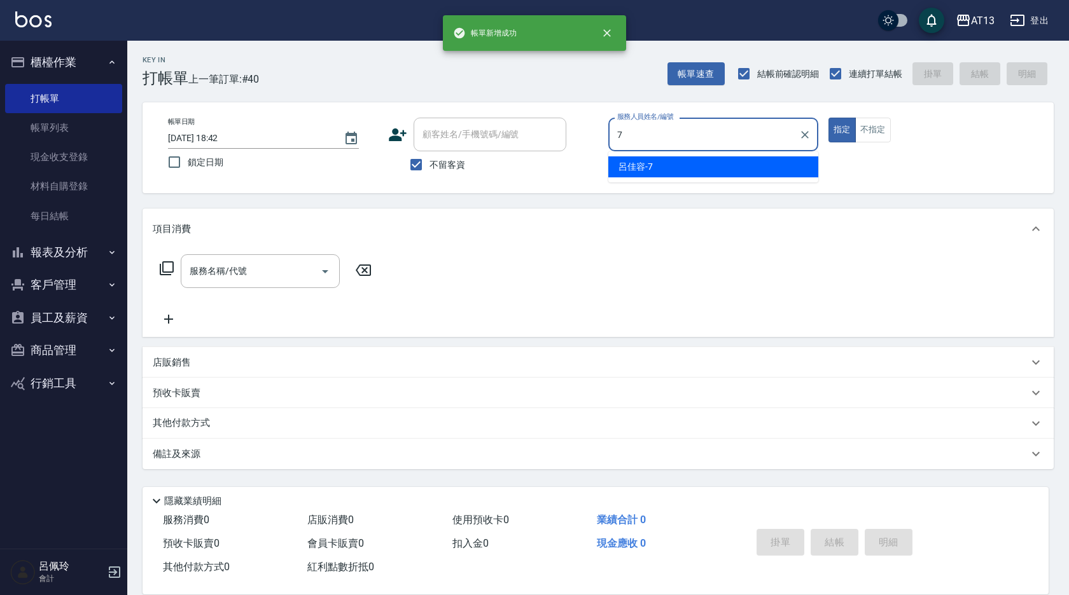
click at [691, 172] on div "呂佳容 -7" at bounding box center [713, 166] width 210 height 21
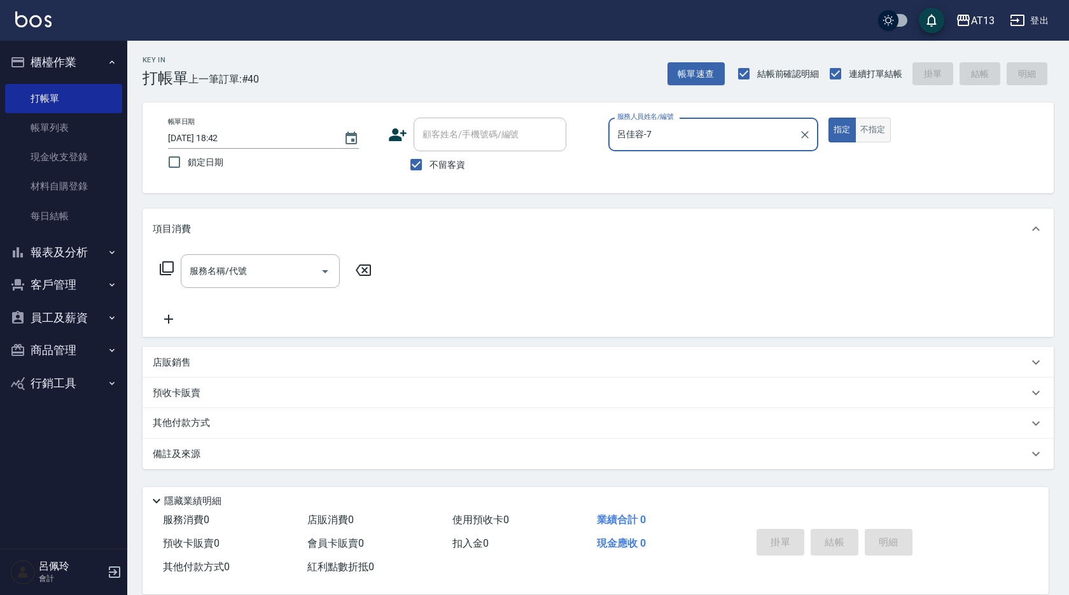
type input "呂佳容-7"
click at [872, 128] on button "不指定" at bounding box center [873, 130] width 36 height 25
click at [233, 280] on input "服務名稱/代號" at bounding box center [250, 271] width 128 height 22
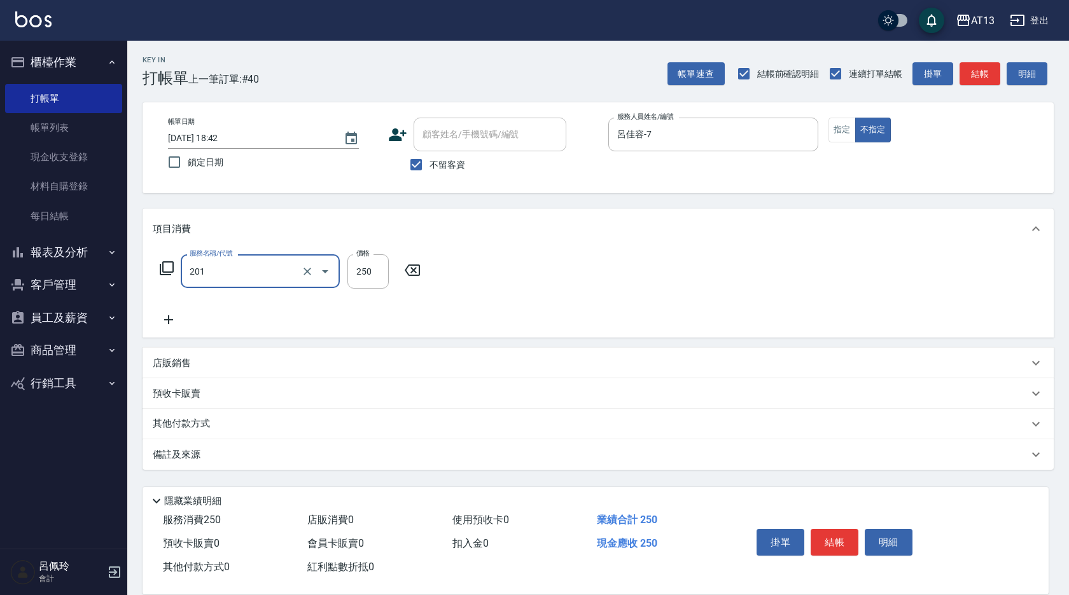
type input "洗髮(201)"
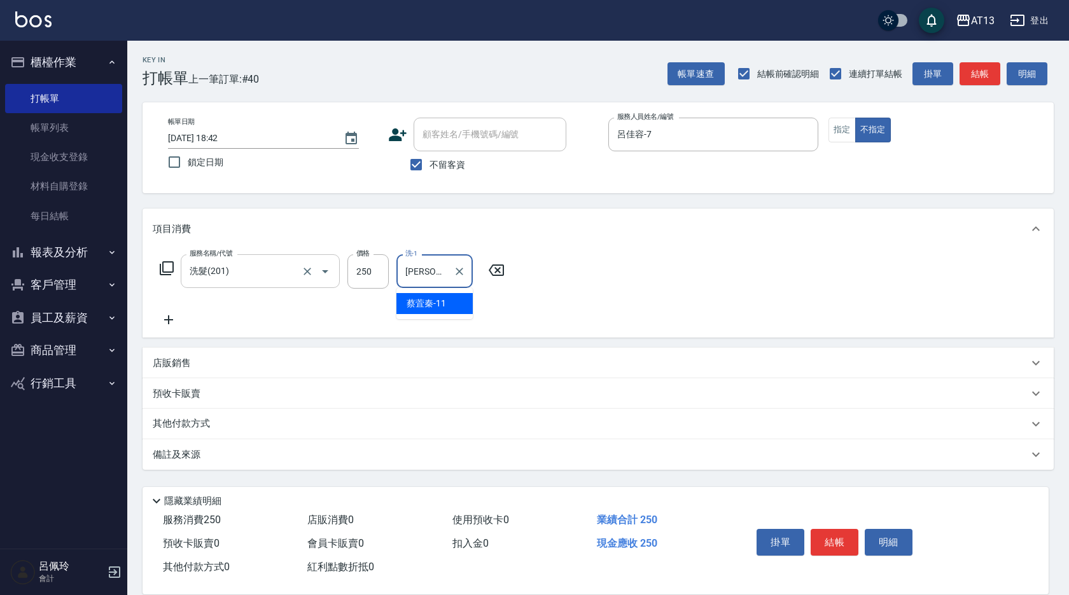
type input "[PERSON_NAME]-11"
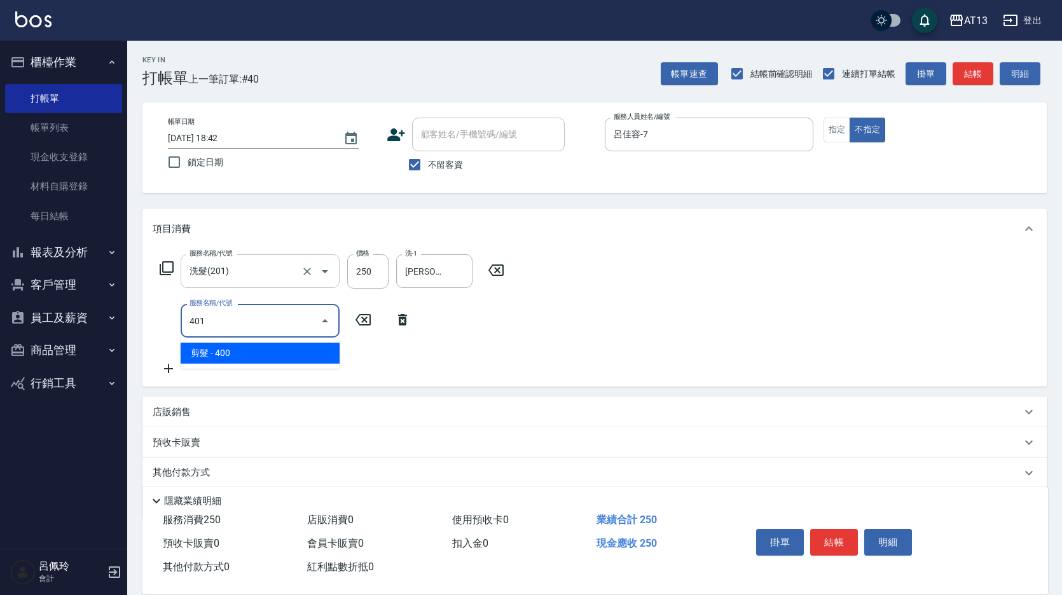
type input "剪髮(401)"
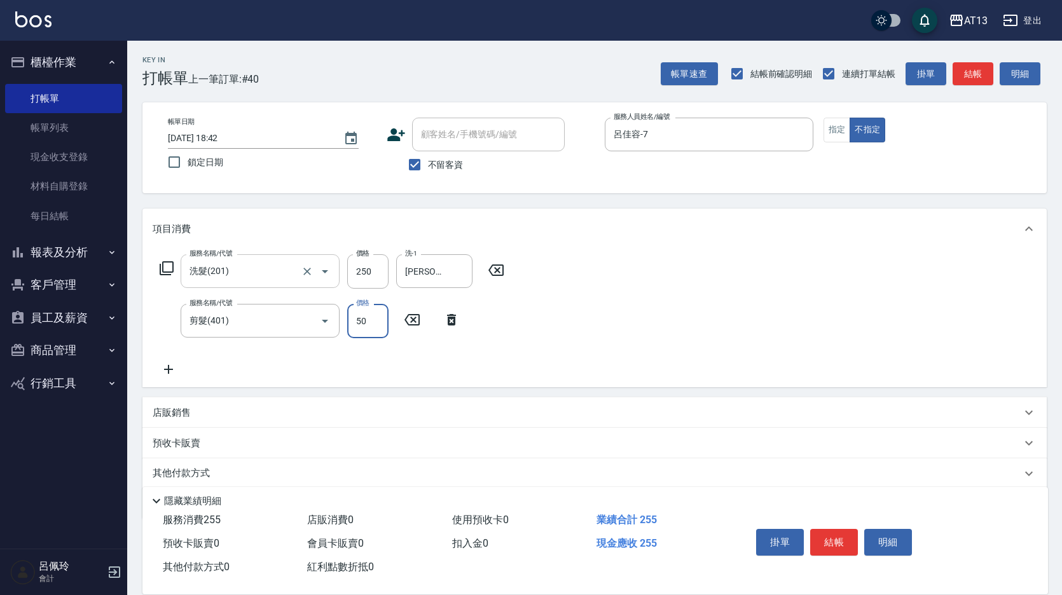
type input "50"
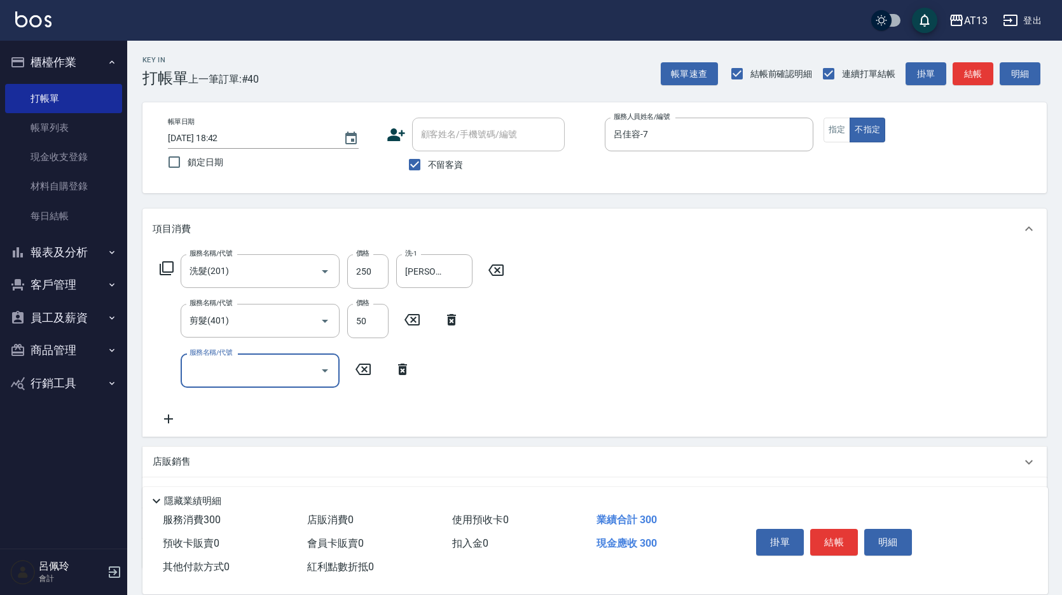
click at [614, 320] on div "服務名稱/代號 洗髮(201) 服務名稱/代號 價格 250 價格 洗-1 [PERSON_NAME]-11 洗-1 服務名稱/代號 剪髮(401) 服務名稱…" at bounding box center [594, 342] width 904 height 187
click at [840, 535] on button "結帳" at bounding box center [834, 542] width 48 height 27
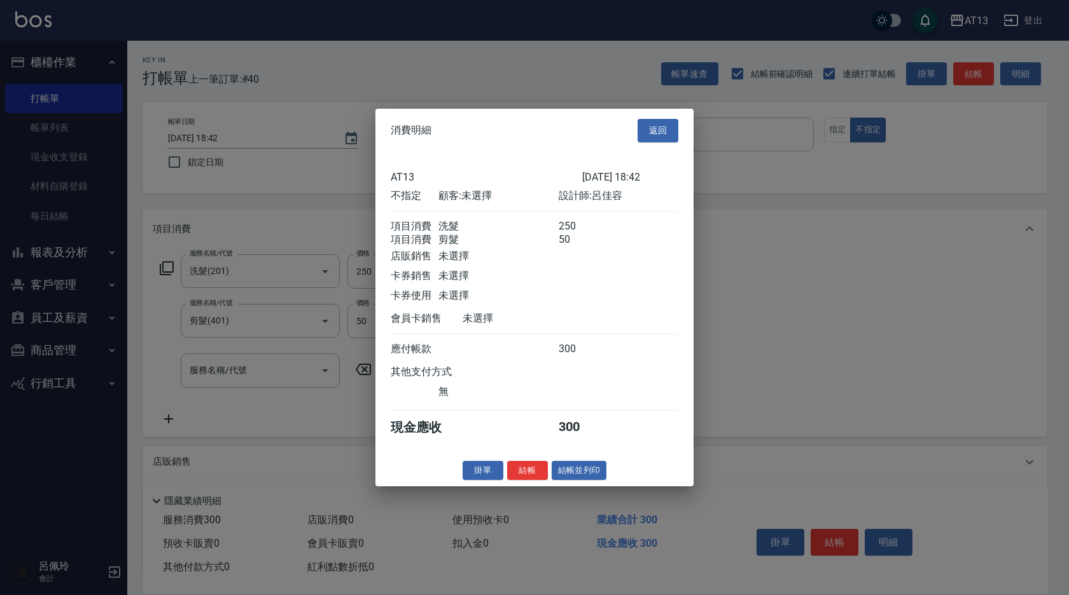
click at [523, 473] on button "結帳" at bounding box center [527, 470] width 41 height 20
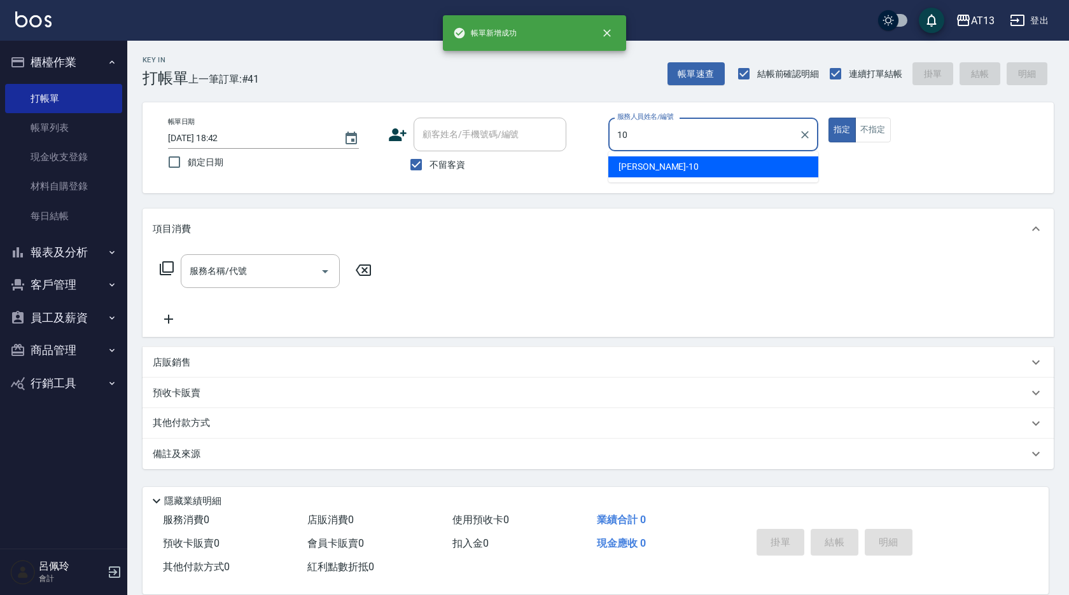
click at [713, 170] on div "[PERSON_NAME] -10" at bounding box center [713, 166] width 210 height 21
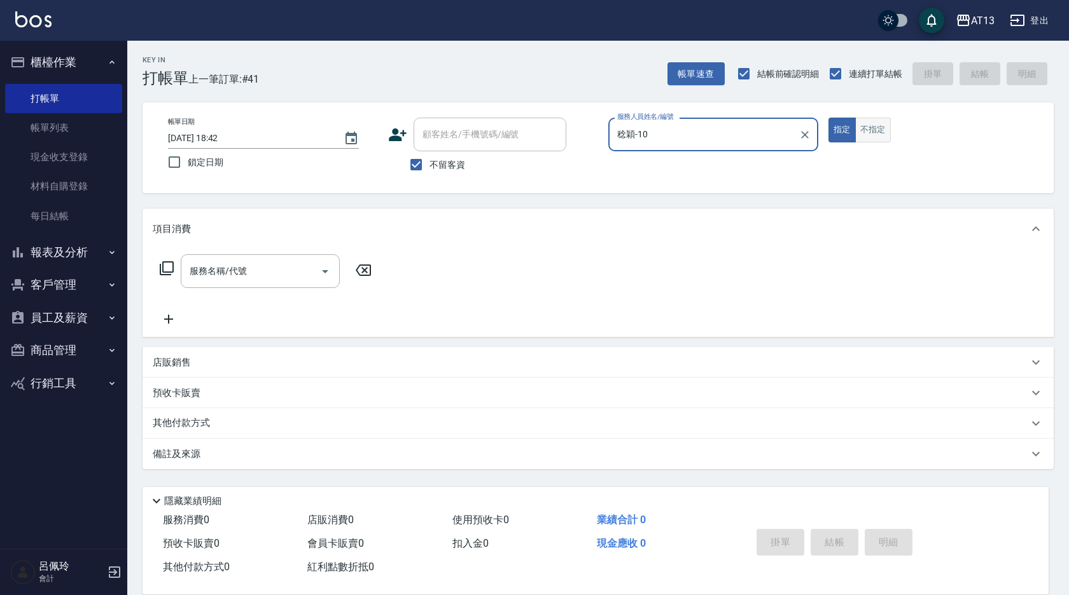
type input "稔穎-10"
click at [876, 125] on button "不指定" at bounding box center [873, 130] width 36 height 25
click at [270, 282] on input "服務名稱/代號" at bounding box center [250, 271] width 128 height 22
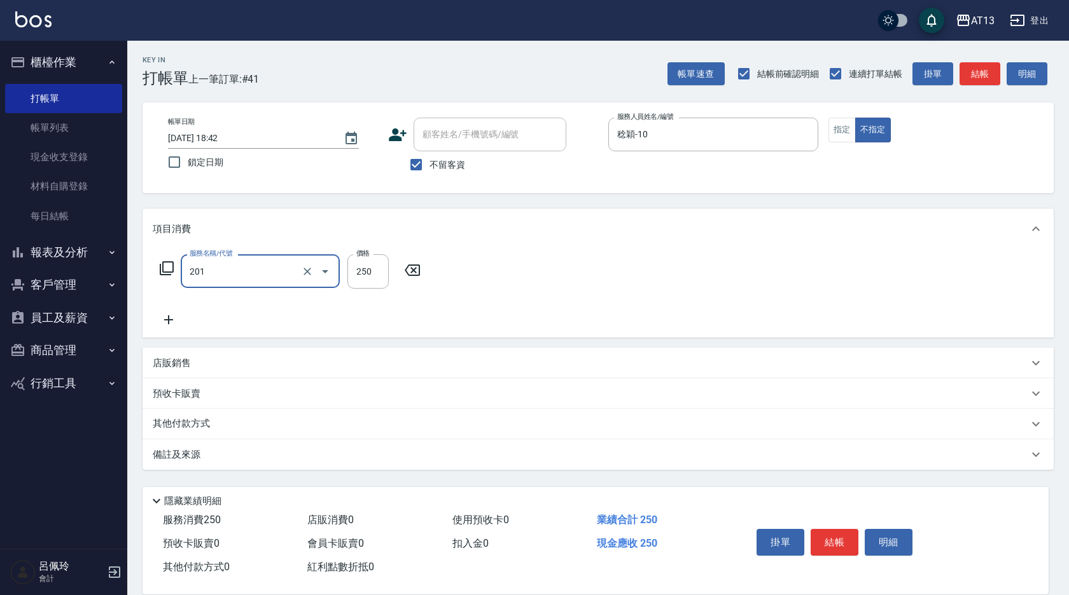
type input "洗髮(201)"
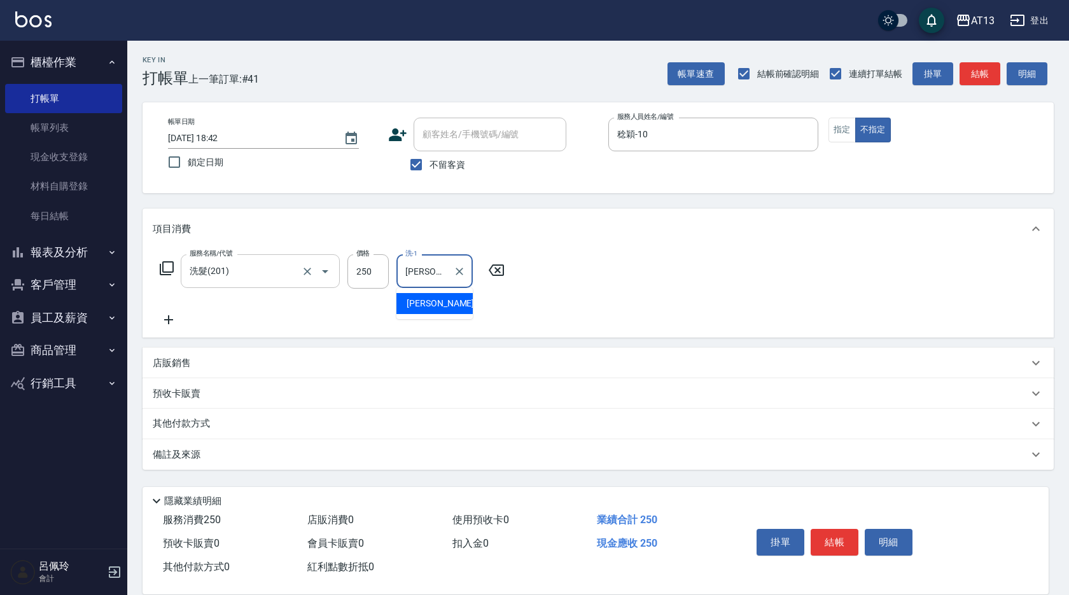
type input "[PERSON_NAME]-29"
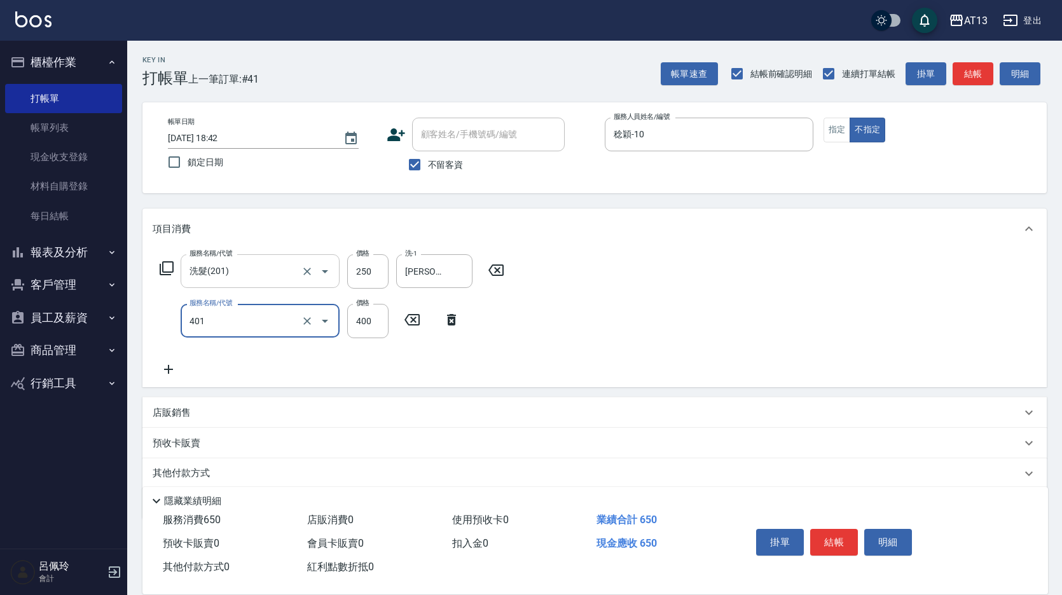
type input "剪髮(401)"
type input "150"
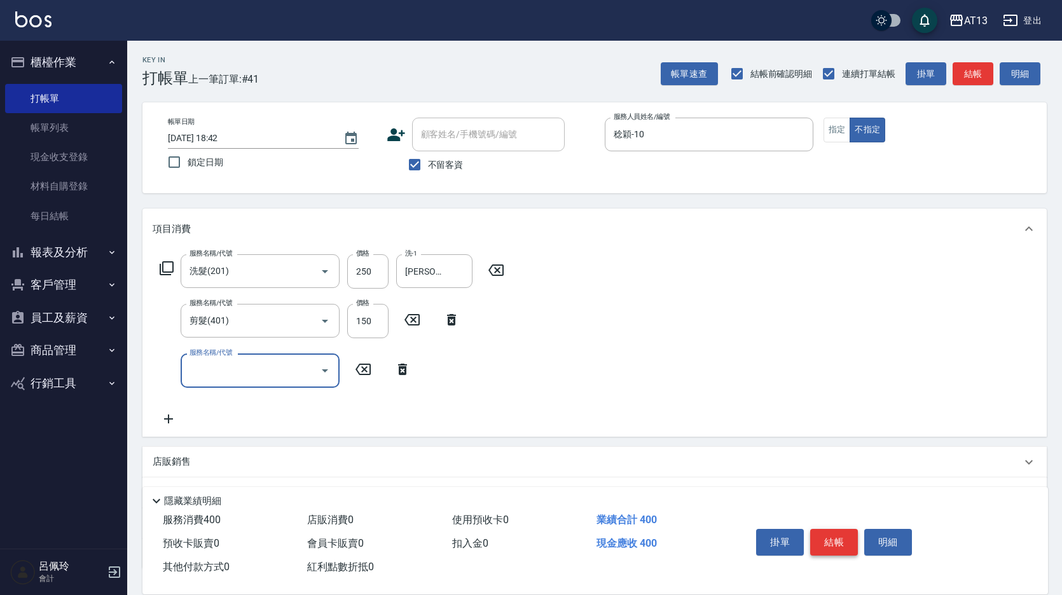
click at [841, 541] on button "結帳" at bounding box center [834, 542] width 48 height 27
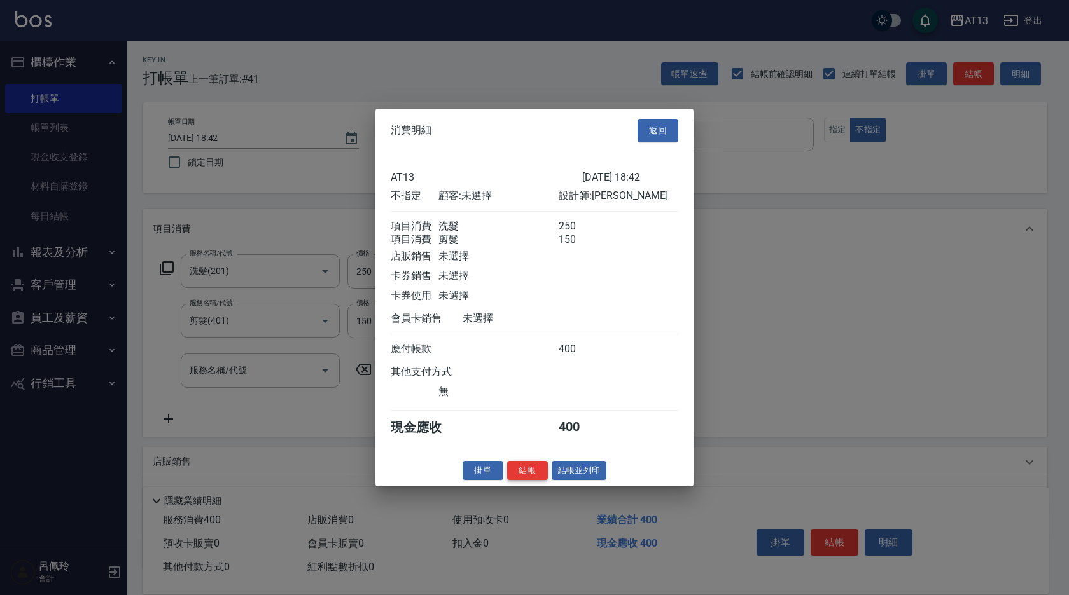
click at [543, 478] on button "結帳" at bounding box center [527, 470] width 41 height 20
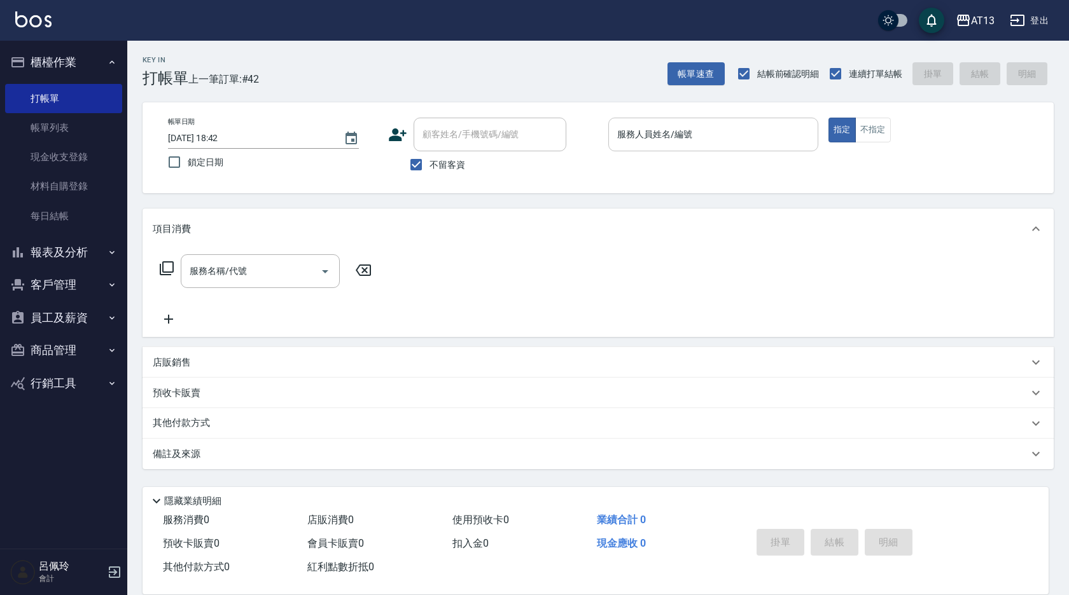
drag, startPoint x: 0, startPoint y: 13, endPoint x: 633, endPoint y: 141, distance: 646.1
click at [633, 141] on input "服務人員姓名/編號" at bounding box center [713, 134] width 198 height 22
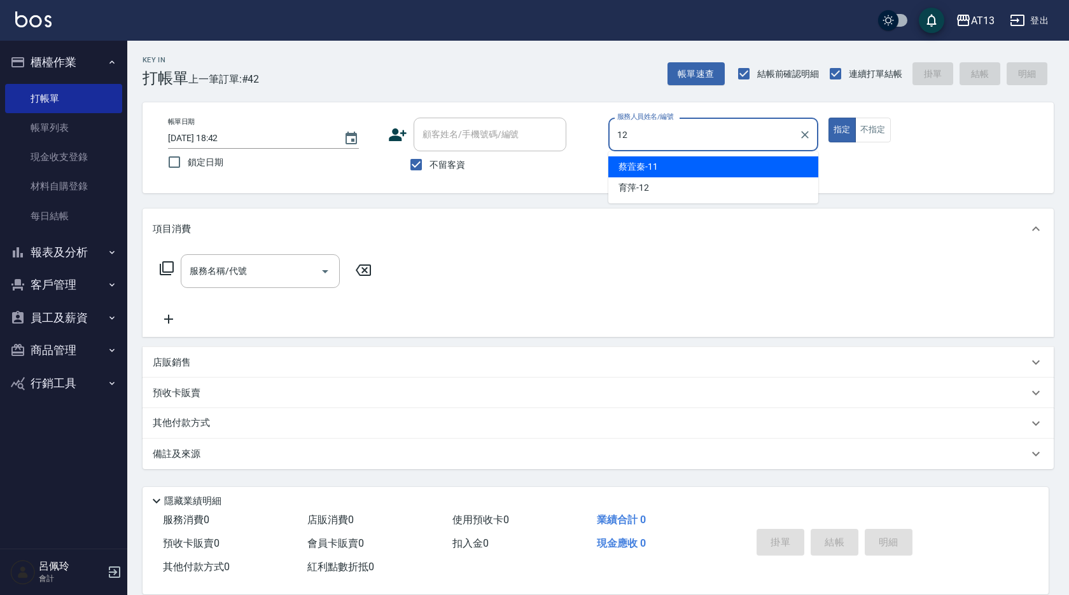
click at [642, 174] on div "[PERSON_NAME]-11" at bounding box center [713, 166] width 210 height 21
type input "[PERSON_NAME]-11"
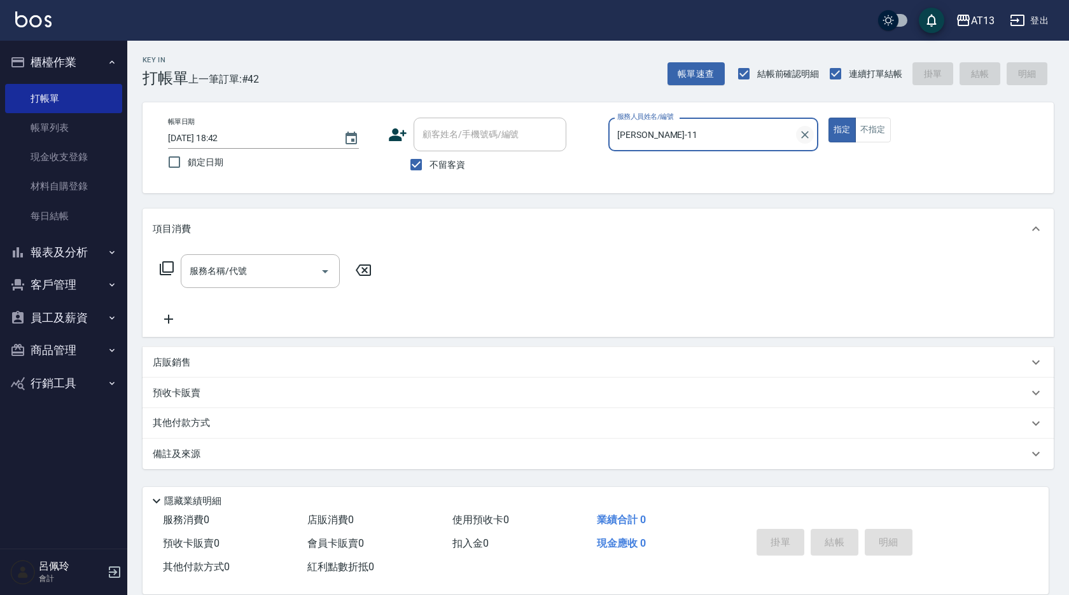
click at [811, 136] on button "Clear" at bounding box center [805, 135] width 18 height 18
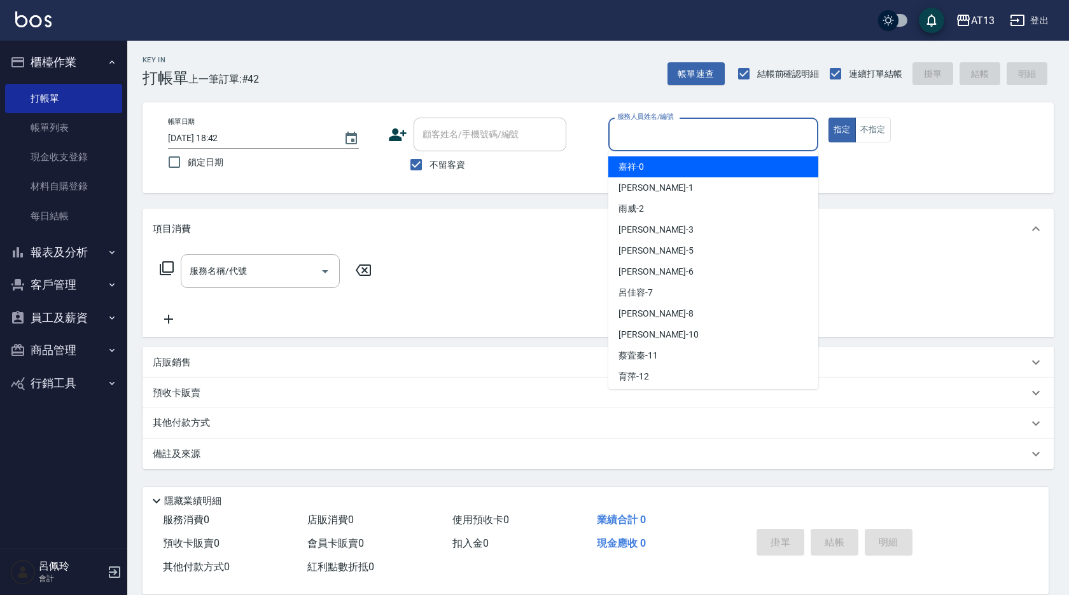
click at [723, 134] on input "服務人員姓名/編號" at bounding box center [713, 134] width 198 height 22
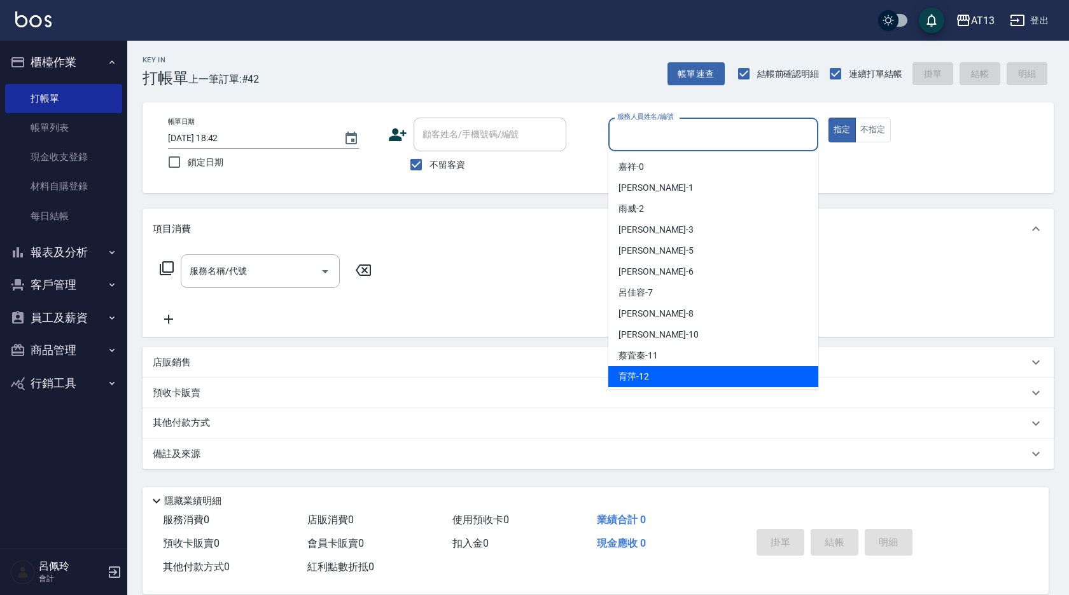
click at [689, 375] on div "育萍 -12" at bounding box center [713, 376] width 210 height 21
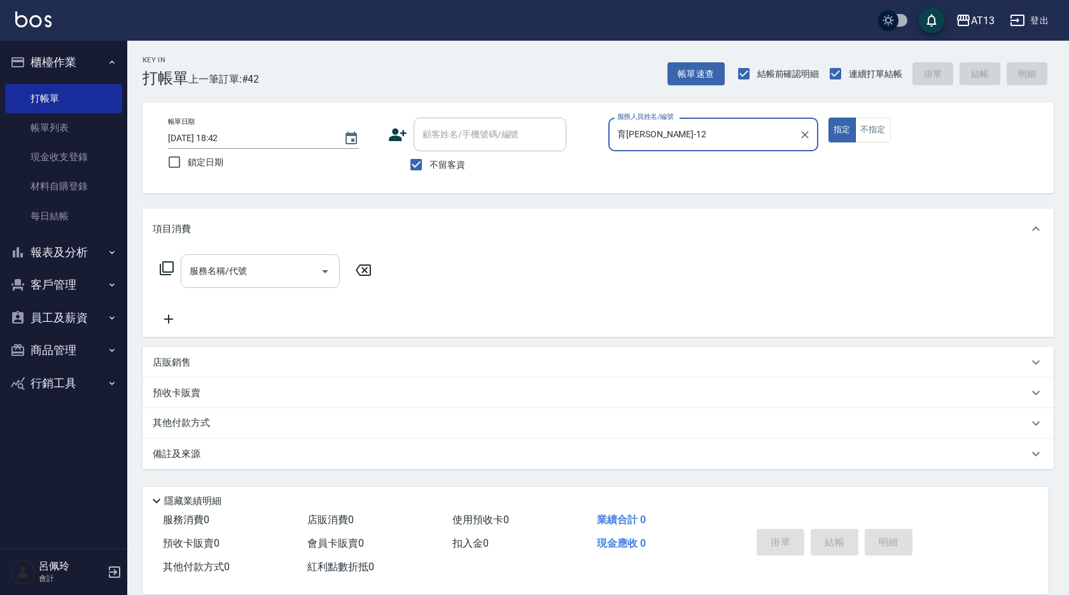
type input "育[PERSON_NAME]-12"
click at [277, 275] on input "服務名稱/代號" at bounding box center [250, 271] width 128 height 22
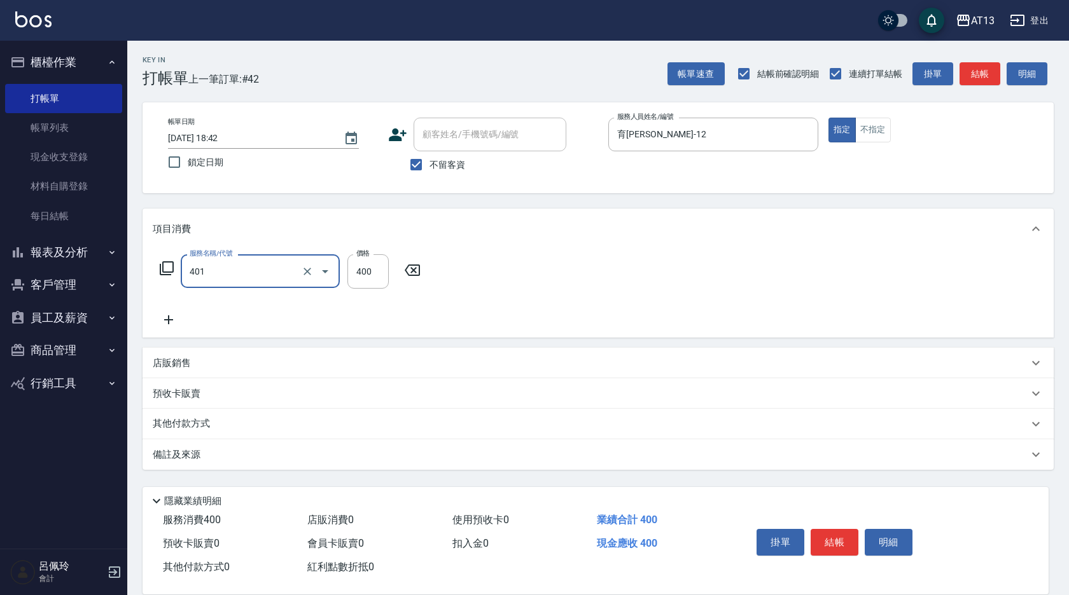
type input "剪髮(401)"
type input "50"
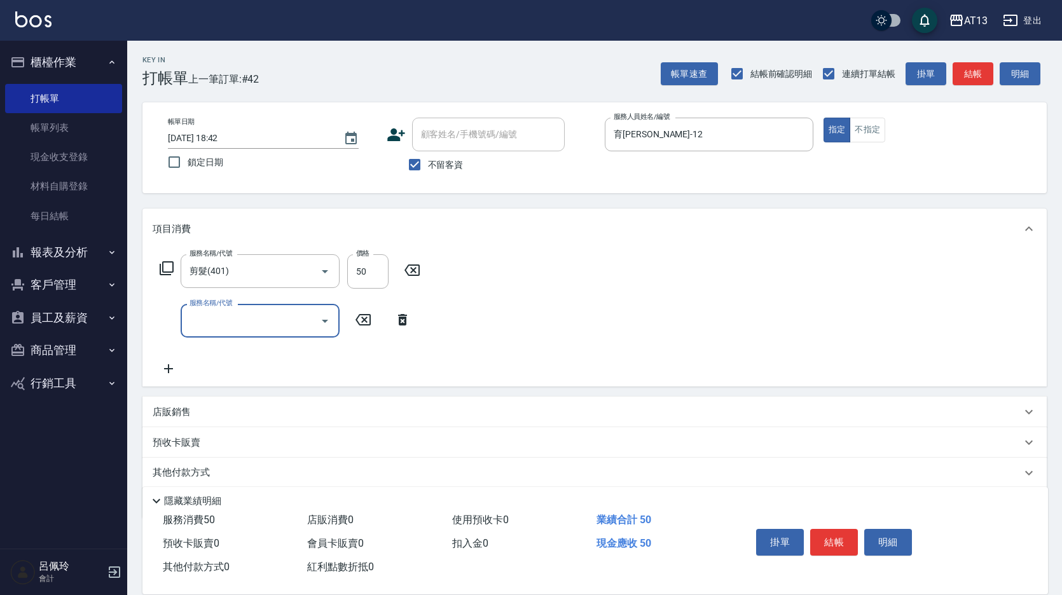
click at [567, 294] on div "服務名稱/代號 剪髮(401) 服務名稱/代號 價格 50 價格 服務名稱/代號 服務名稱/代號" at bounding box center [594, 317] width 904 height 137
click at [819, 530] on button "結帳" at bounding box center [834, 542] width 48 height 27
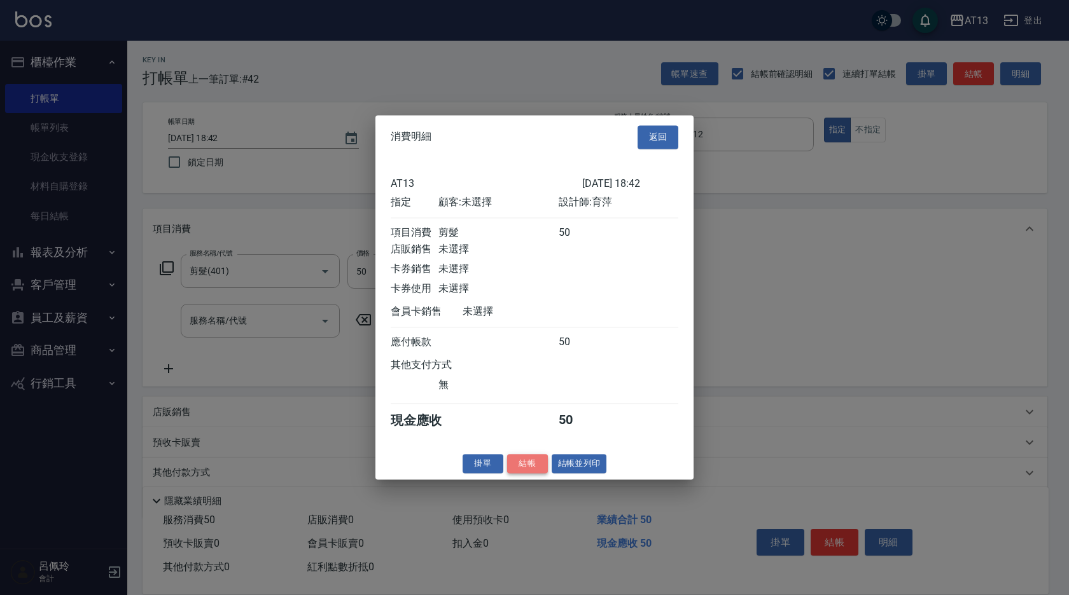
click at [534, 473] on button "結帳" at bounding box center [527, 464] width 41 height 20
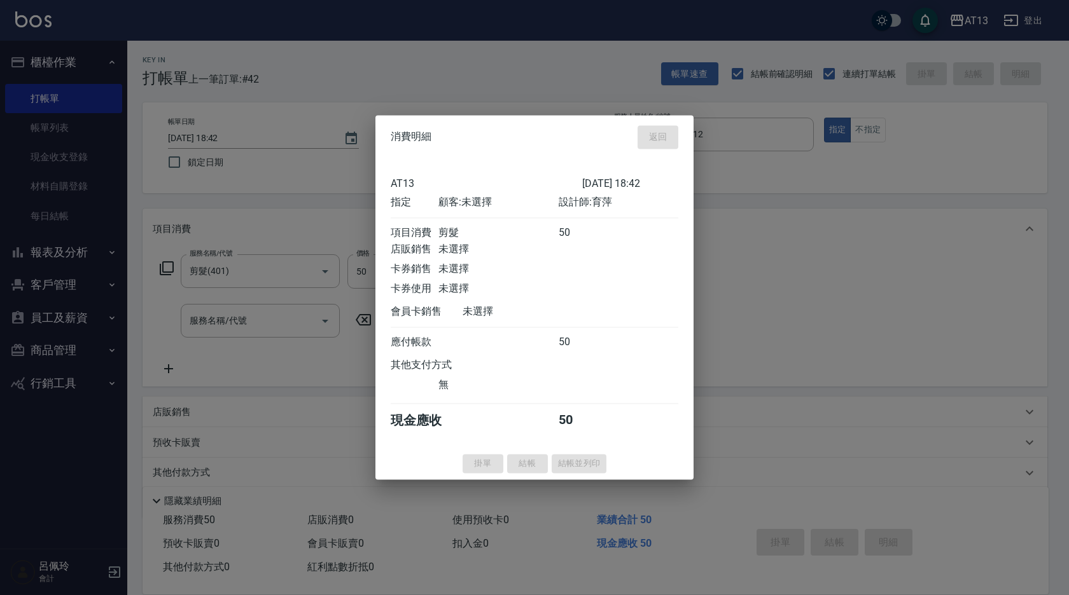
type input "[DATE] 19:13"
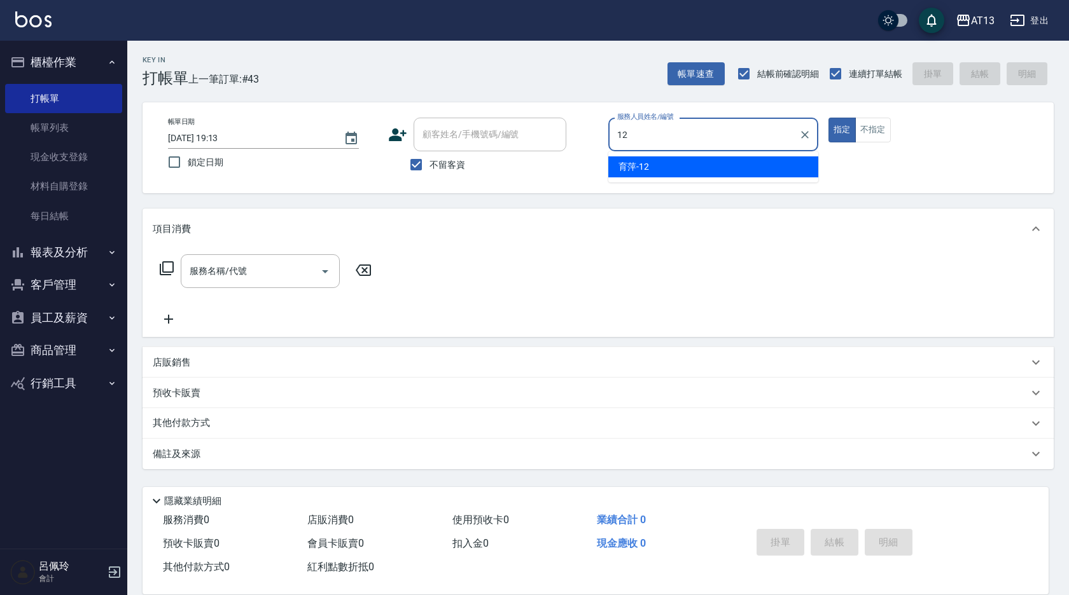
click at [668, 155] on ul "育萍 -12" at bounding box center [713, 166] width 210 height 31
click at [635, 162] on span "育萍 -12" at bounding box center [633, 166] width 31 height 13
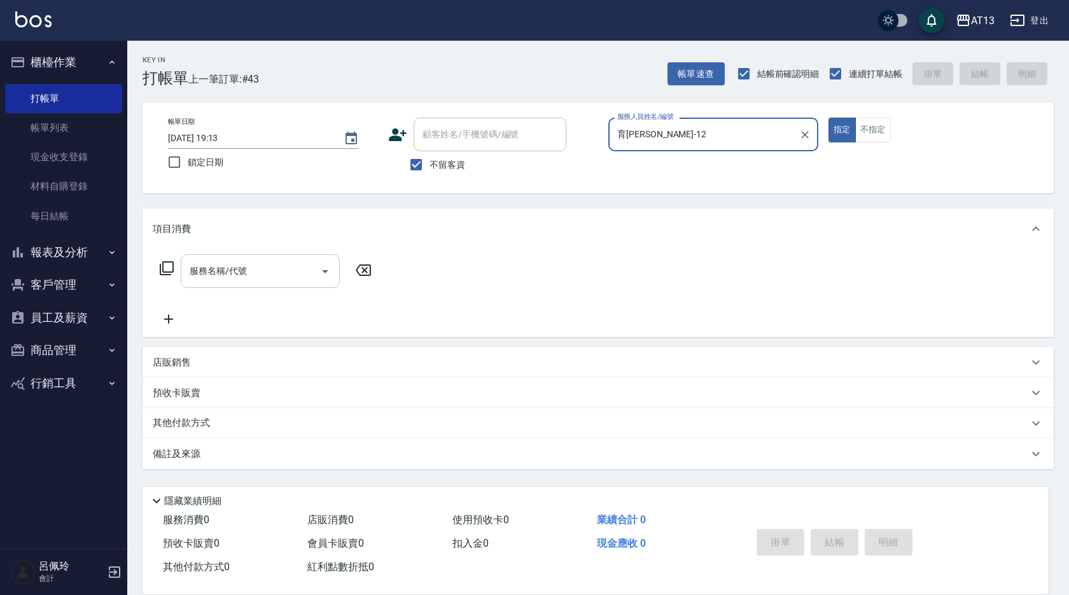
type input "育[PERSON_NAME]-12"
click at [270, 270] on input "服務名稱/代號" at bounding box center [250, 271] width 128 height 22
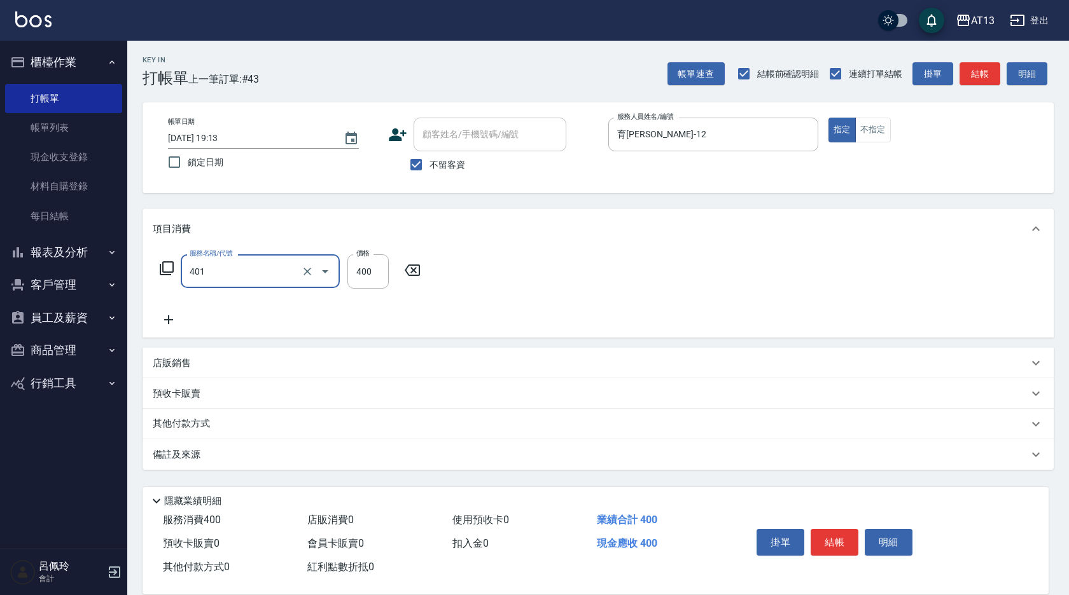
type input "剪髮(401)"
type input "500"
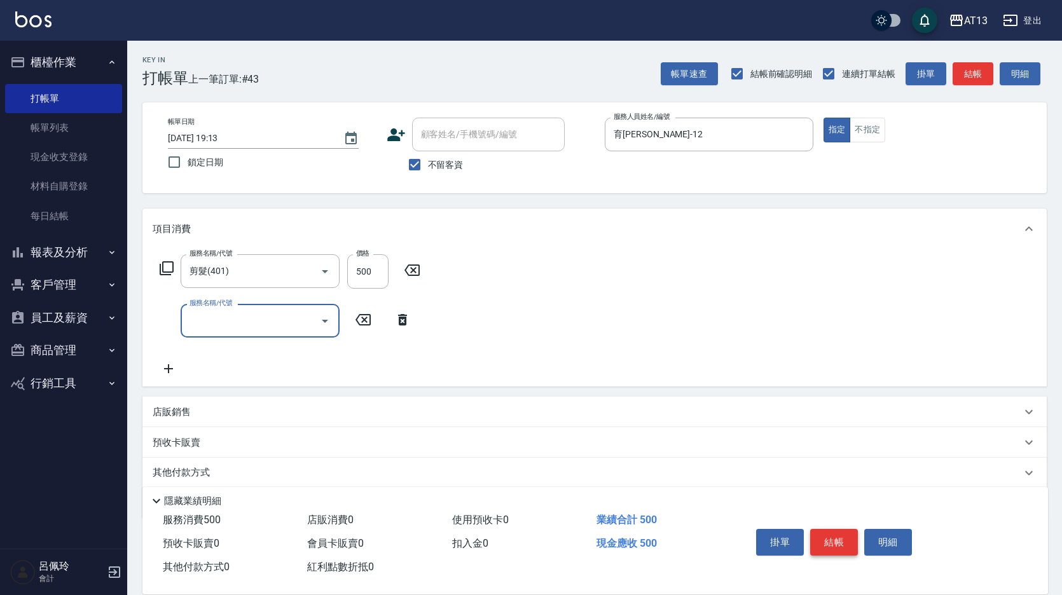
click at [832, 544] on button "結帳" at bounding box center [834, 542] width 48 height 27
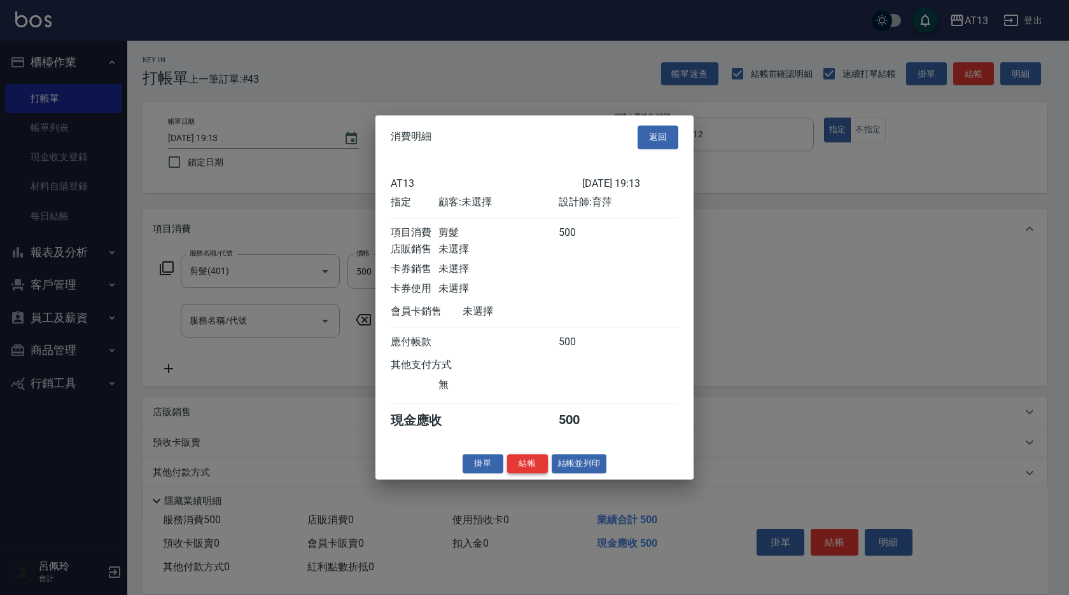
click at [541, 469] on button "結帳" at bounding box center [527, 464] width 41 height 20
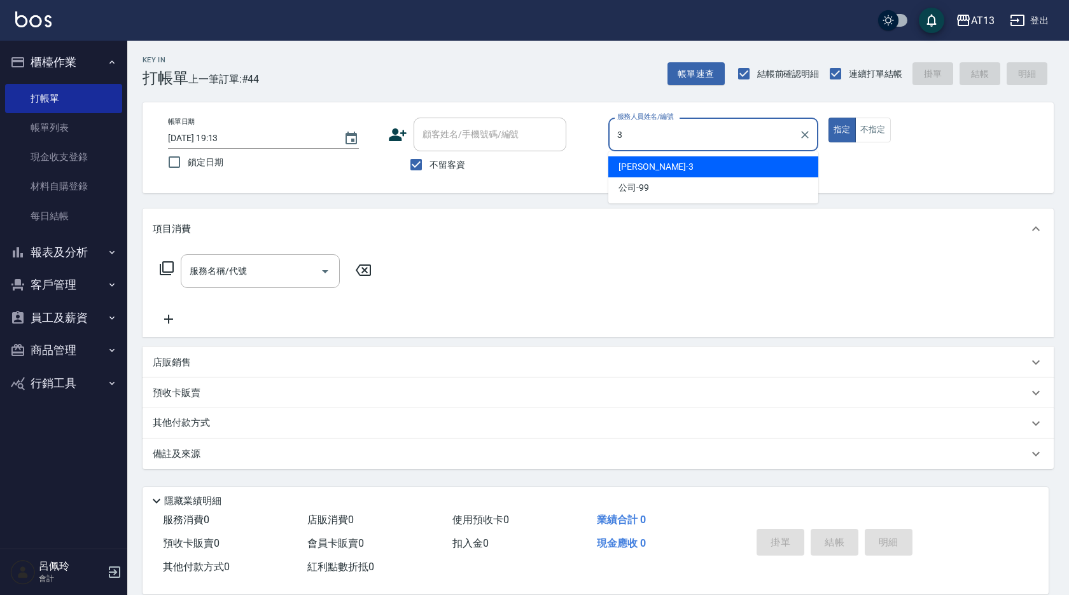
click at [640, 169] on span "[PERSON_NAME] -3" at bounding box center [655, 166] width 75 height 13
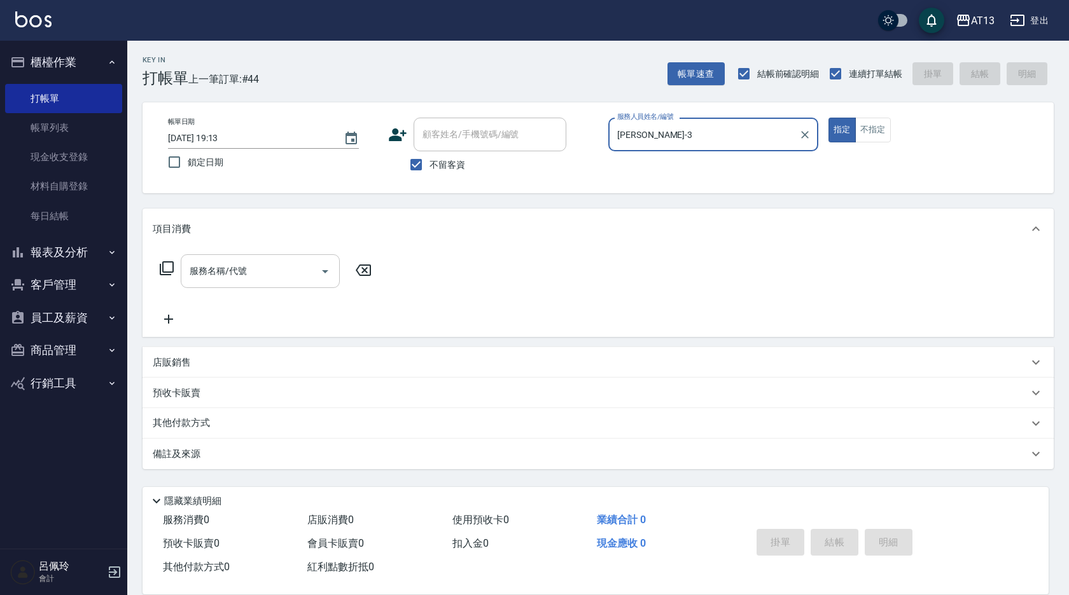
click at [275, 283] on div "服務名稱/代號" at bounding box center [260, 271] width 159 height 34
type input "[PERSON_NAME]-3"
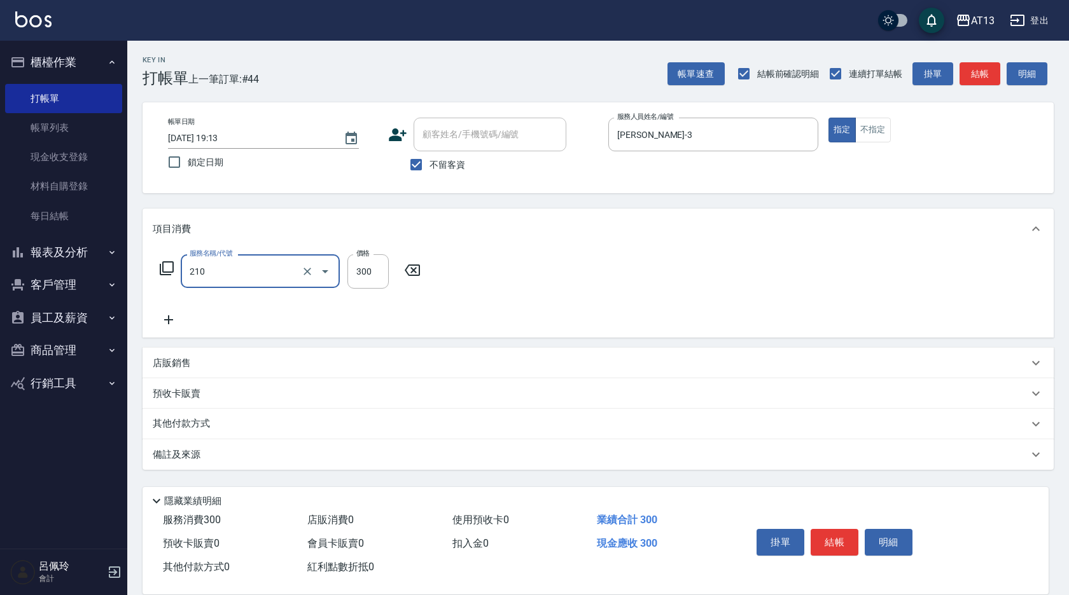
type input "歐娜洗髮精(210)"
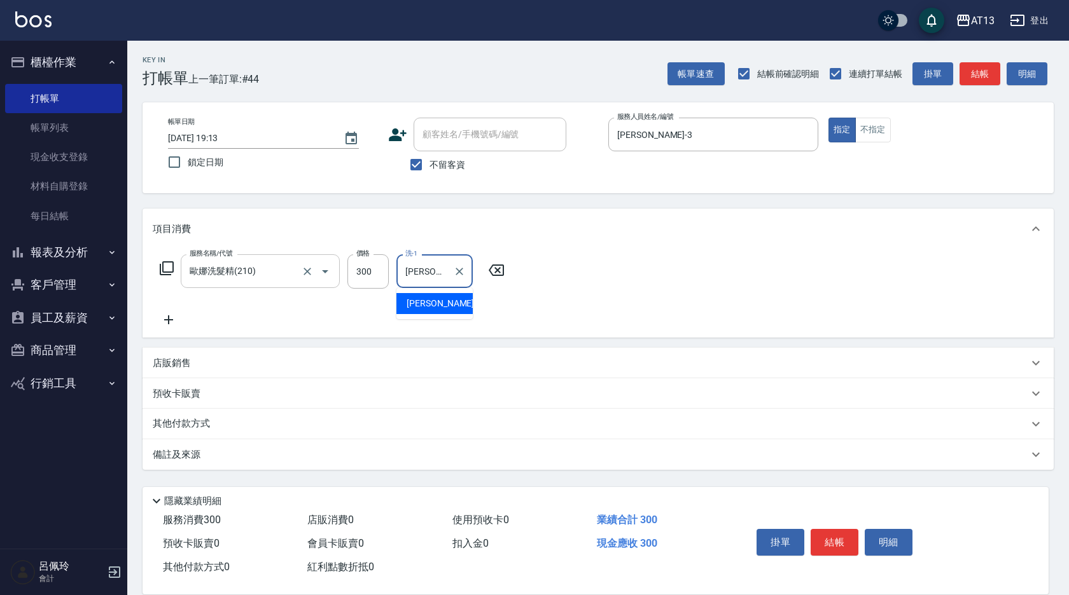
type input "[PERSON_NAME]-31"
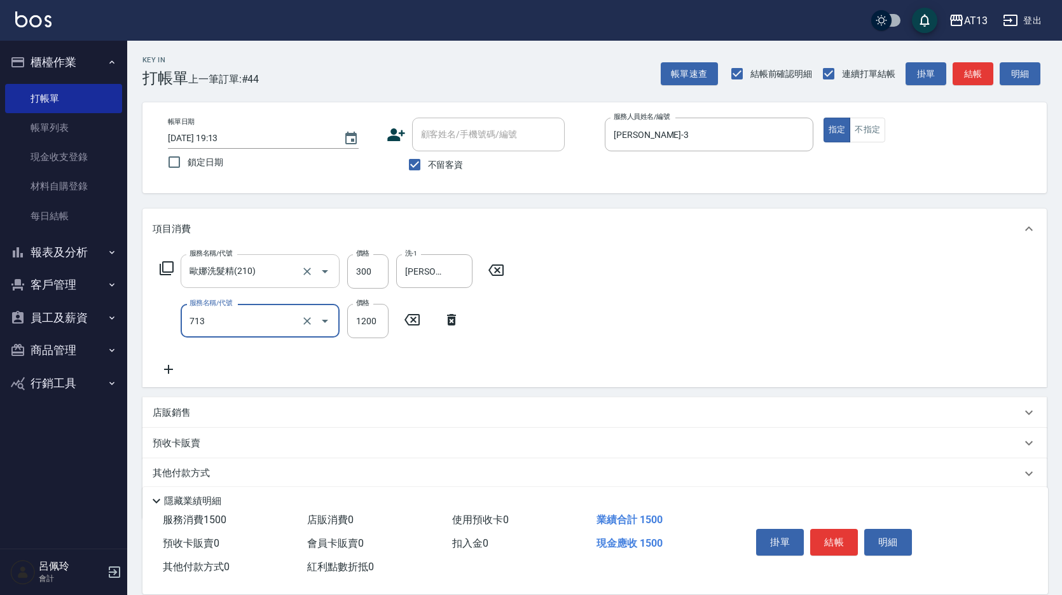
type input "水樣結構式1200(713)"
type input "840"
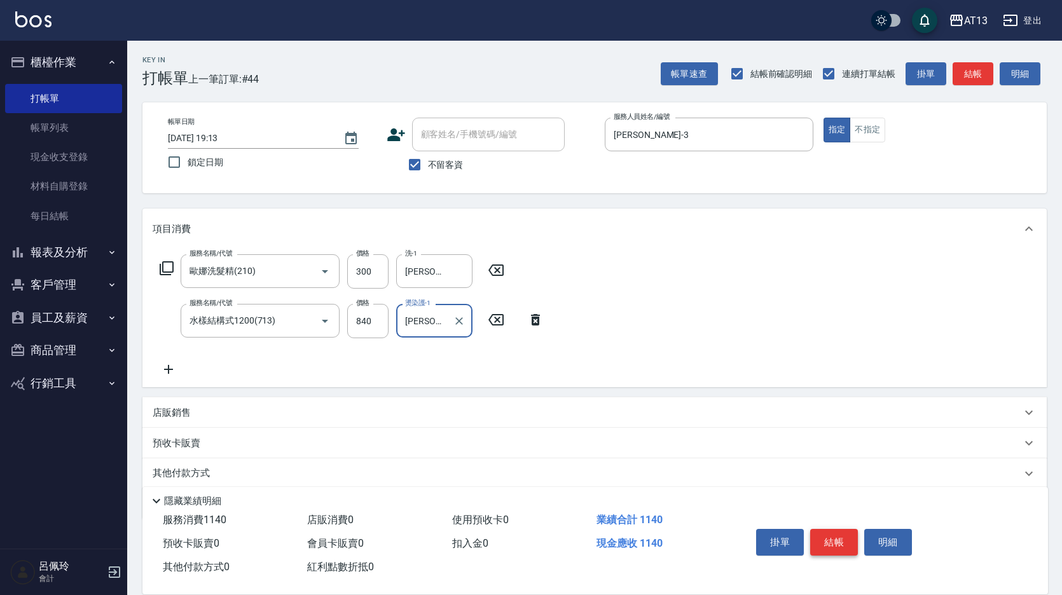
type input "[PERSON_NAME]-31"
click at [854, 543] on button "結帳" at bounding box center [834, 542] width 48 height 27
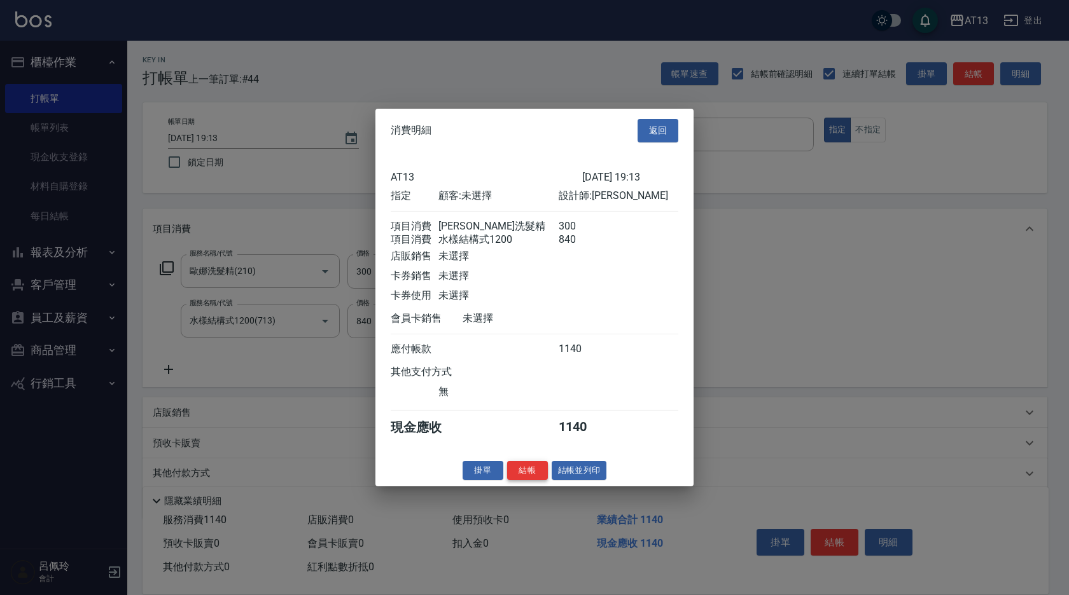
click at [529, 480] on button "結帳" at bounding box center [527, 470] width 41 height 20
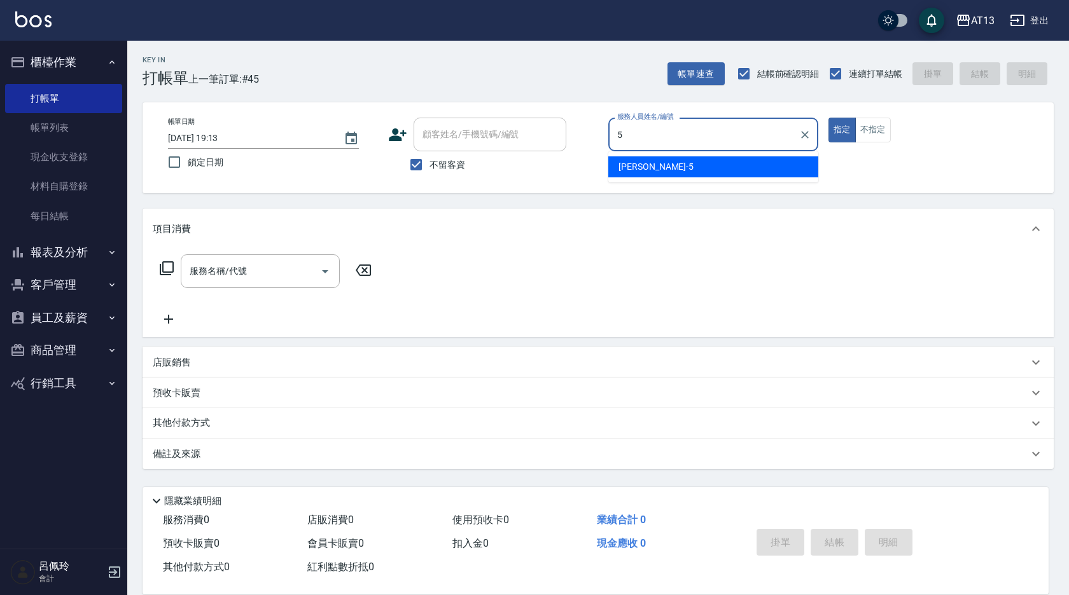
click at [740, 173] on div "[PERSON_NAME] -5" at bounding box center [713, 166] width 210 height 21
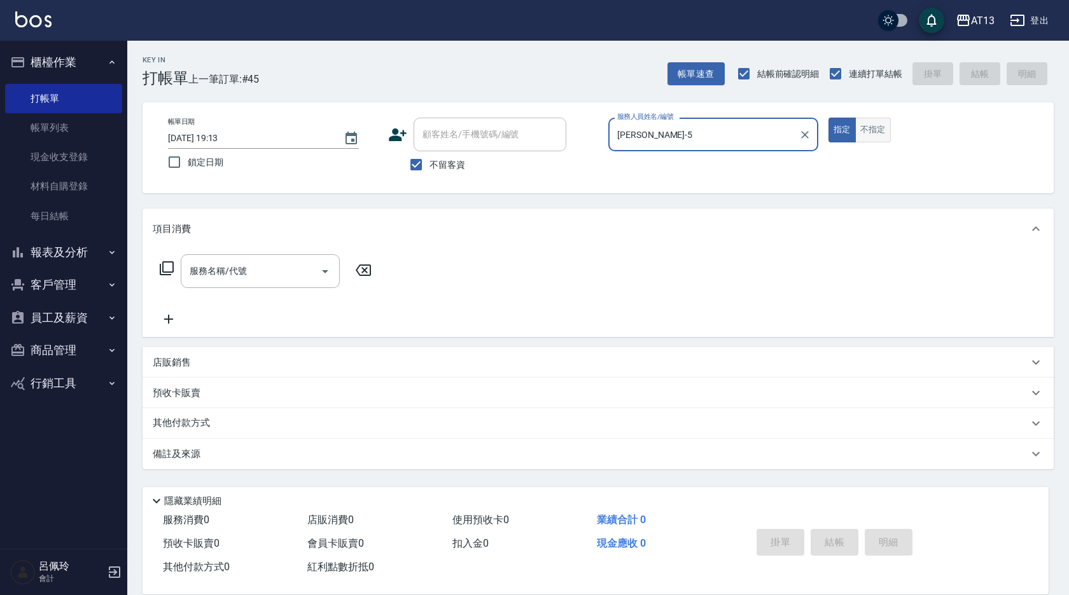
type input "[PERSON_NAME]-5"
click at [880, 130] on button "不指定" at bounding box center [873, 130] width 36 height 25
click at [279, 274] on input "服務名稱/代號" at bounding box center [250, 271] width 128 height 22
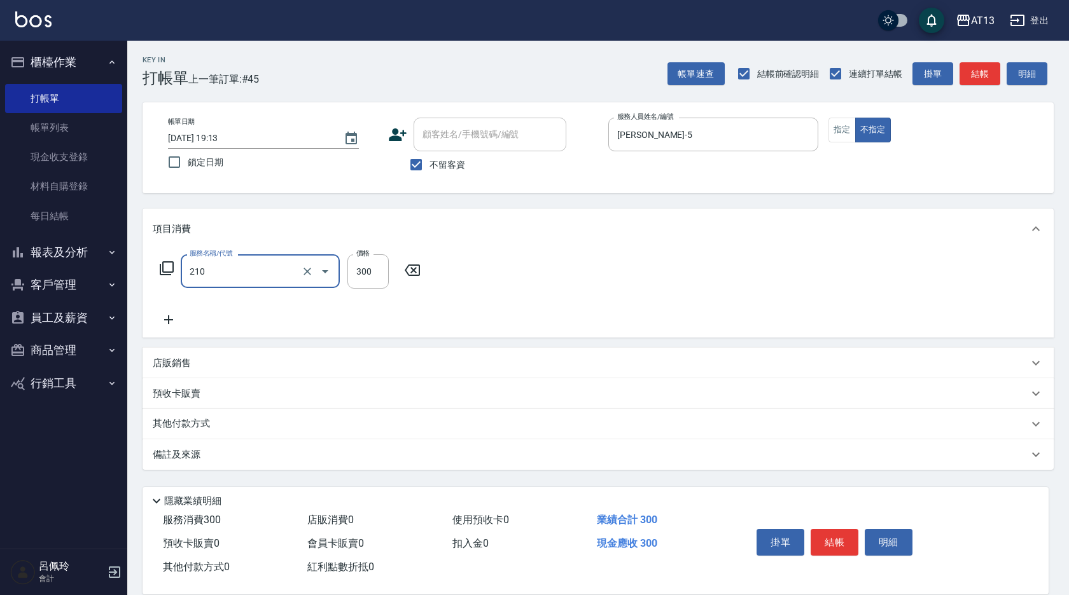
type input "歐娜洗髮精(210)"
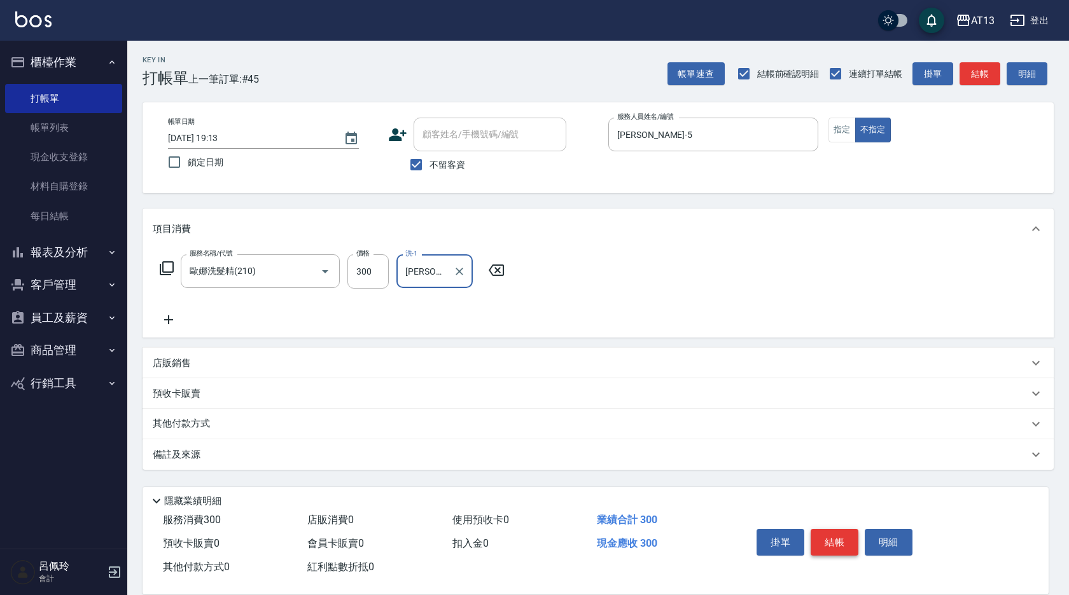
type input "[PERSON_NAME]-28"
click at [826, 536] on button "結帳" at bounding box center [834, 542] width 48 height 27
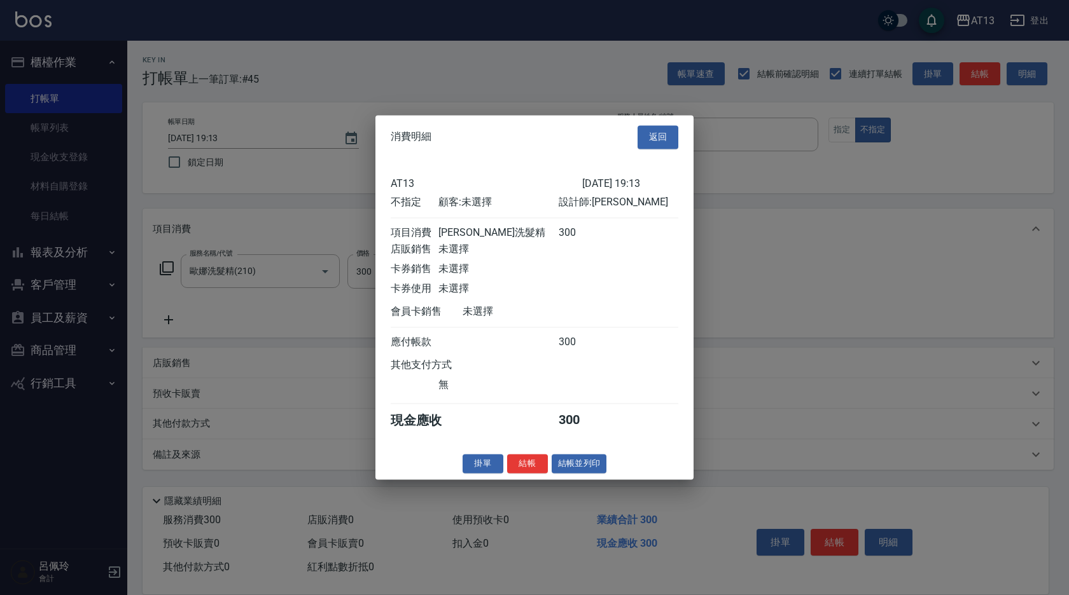
click at [542, 474] on button "結帳" at bounding box center [527, 464] width 41 height 20
